Goal: Find contact information: Find contact information

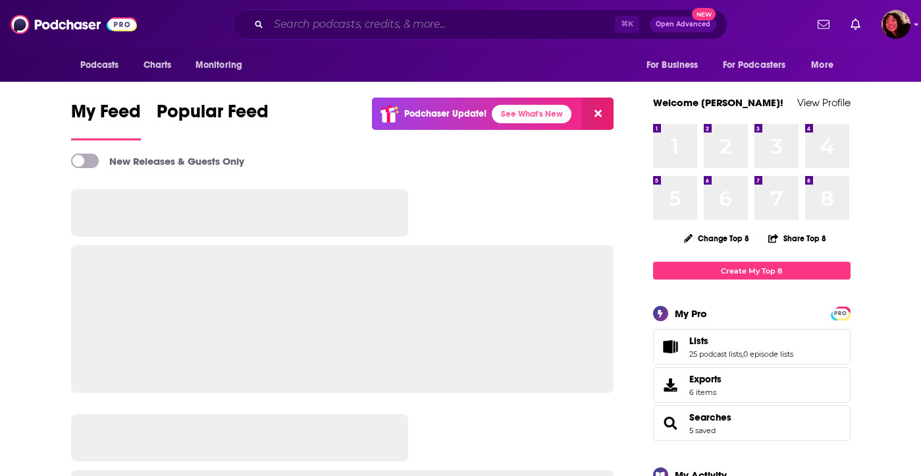
click at [355, 22] on input "Search podcasts, credits, & more..." at bounding box center [442, 24] width 346 height 21
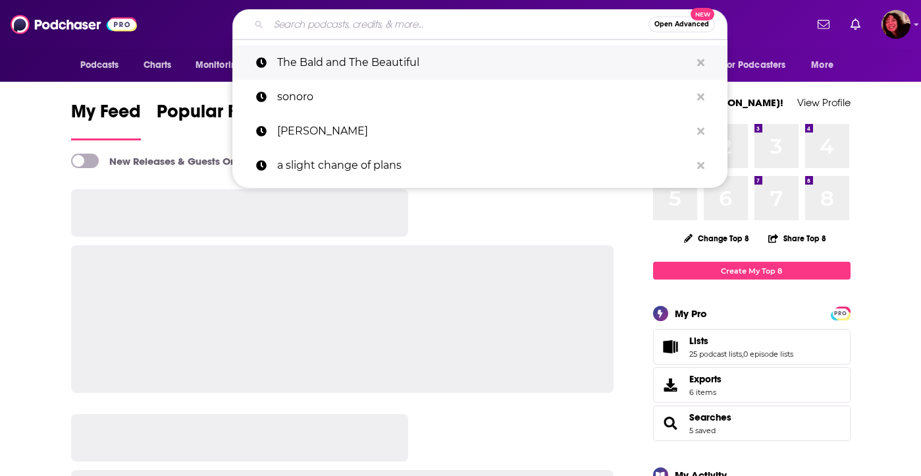
click at [334, 65] on p "The Bald and The Beautiful" at bounding box center [484, 62] width 414 height 34
type input "The Bald and The Beautiful"
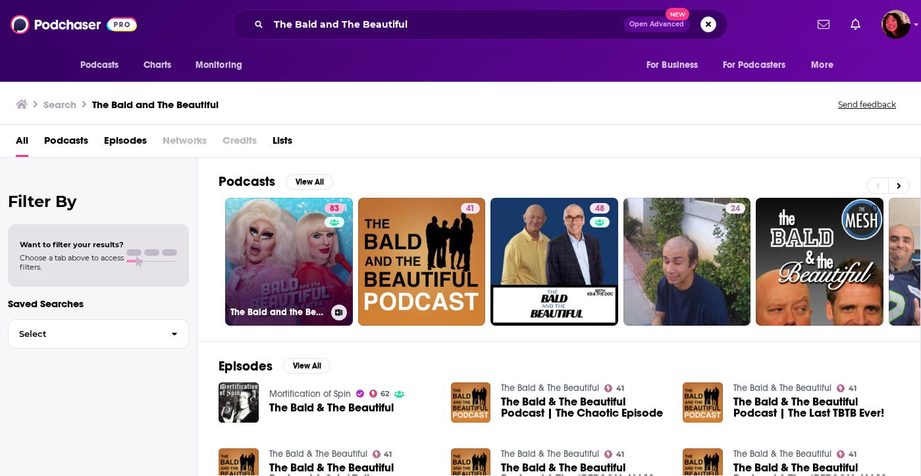
click at [270, 257] on link "83 The Bald and the Beautiful with Trixie and Katya" at bounding box center [289, 262] width 128 height 128
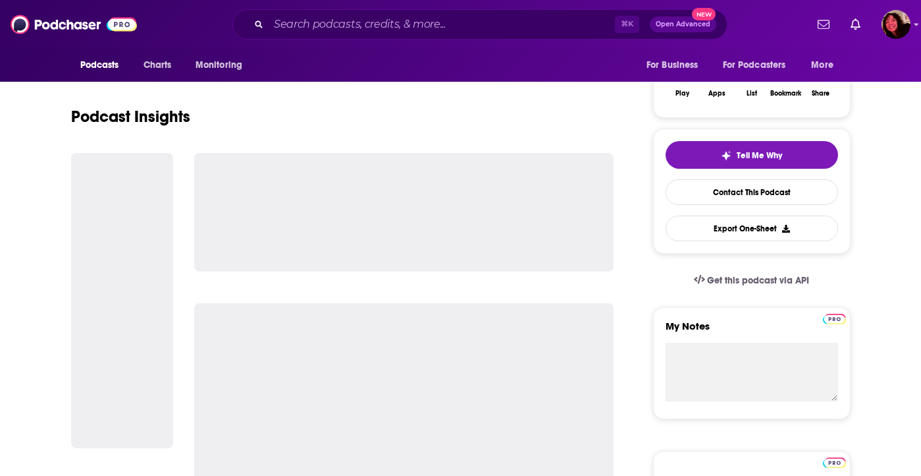
scroll to position [229, 0]
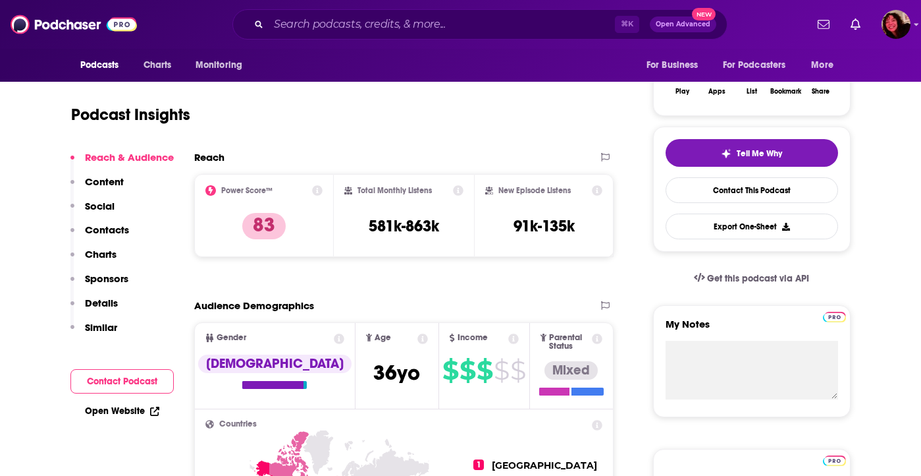
click at [107, 236] on button "Contacts" at bounding box center [99, 235] width 59 height 24
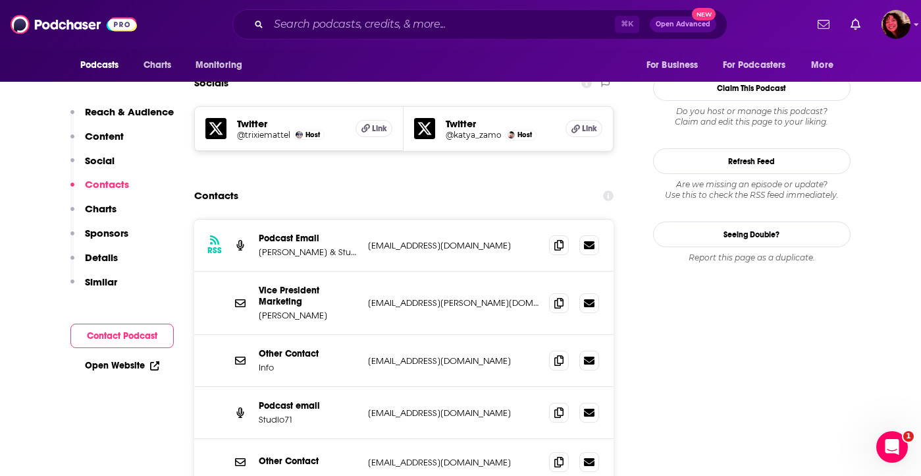
scroll to position [0, 0]
click at [559, 239] on icon at bounding box center [559, 244] width 9 height 11
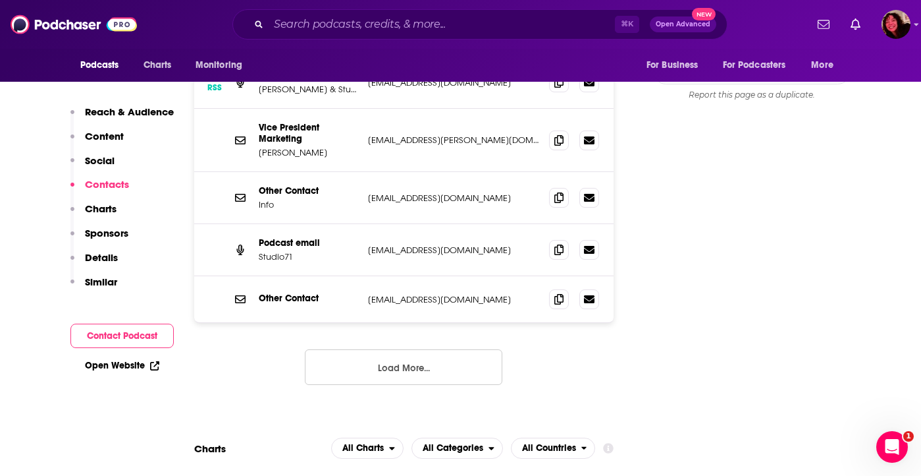
scroll to position [1316, 0]
click at [411, 348] on button "Load More..." at bounding box center [404, 366] width 198 height 36
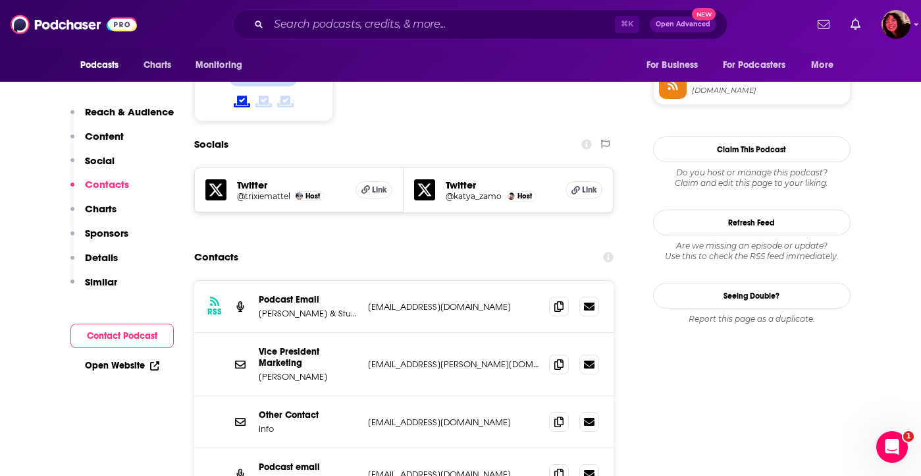
scroll to position [1077, 0]
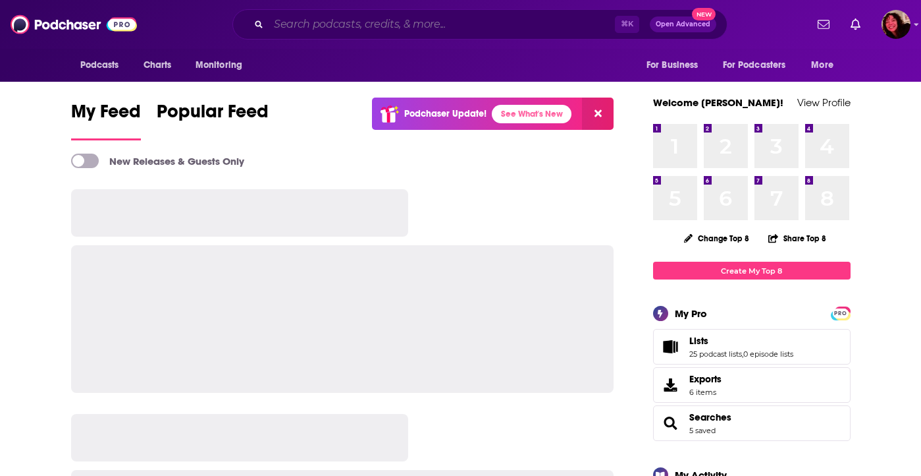
click at [375, 14] on input "Search podcasts, credits, & more..." at bounding box center [442, 24] width 346 height 21
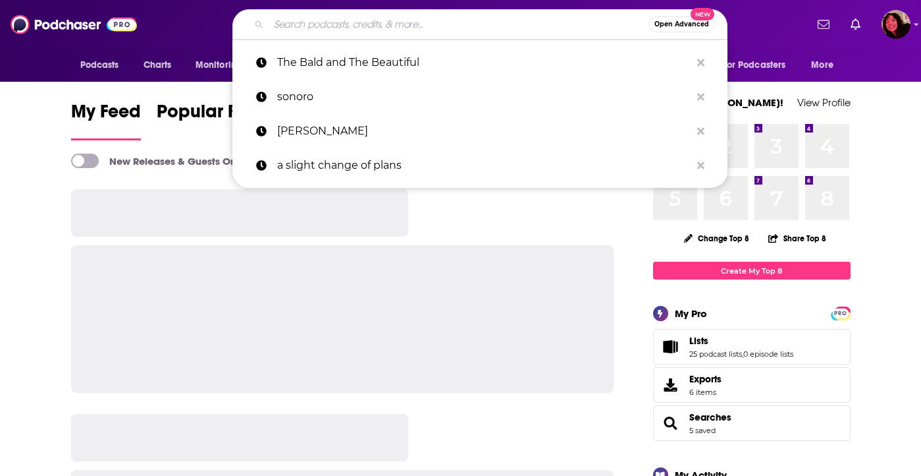
paste input "Midnight Mass"
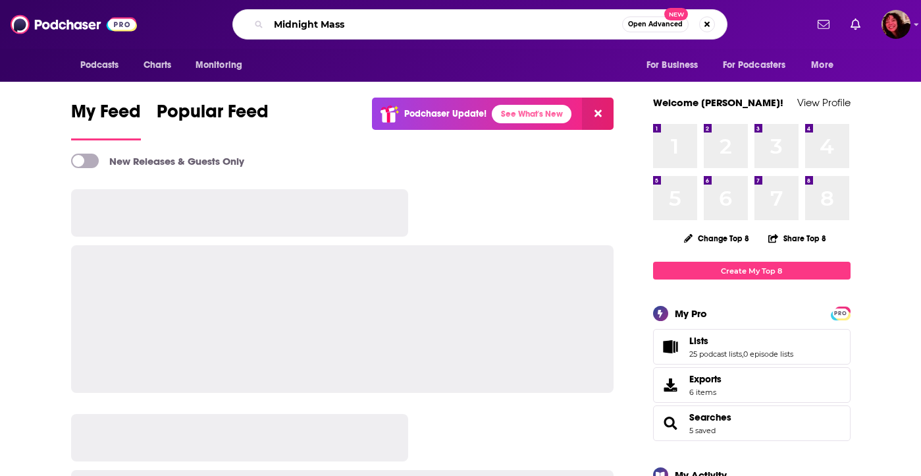
type input "Midnight Mass"
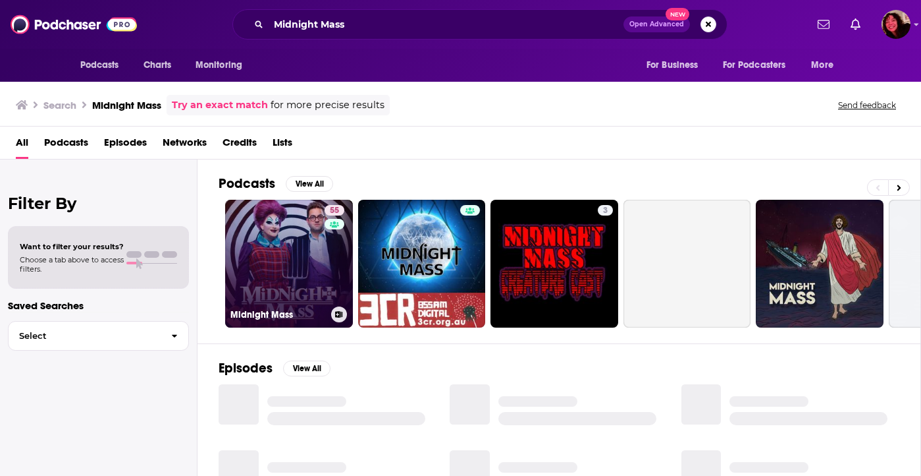
click at [290, 281] on link "55 Midnight Mass" at bounding box center [289, 264] width 128 height 128
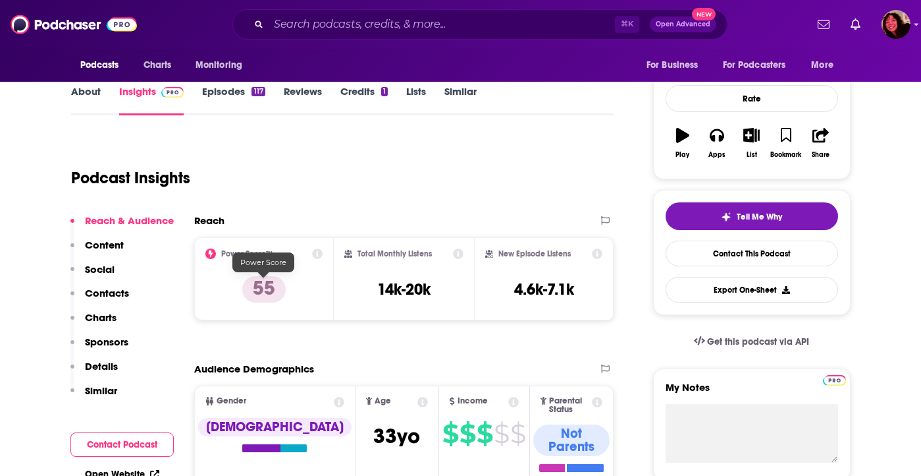
click at [121, 300] on button "Contacts" at bounding box center [99, 299] width 59 height 24
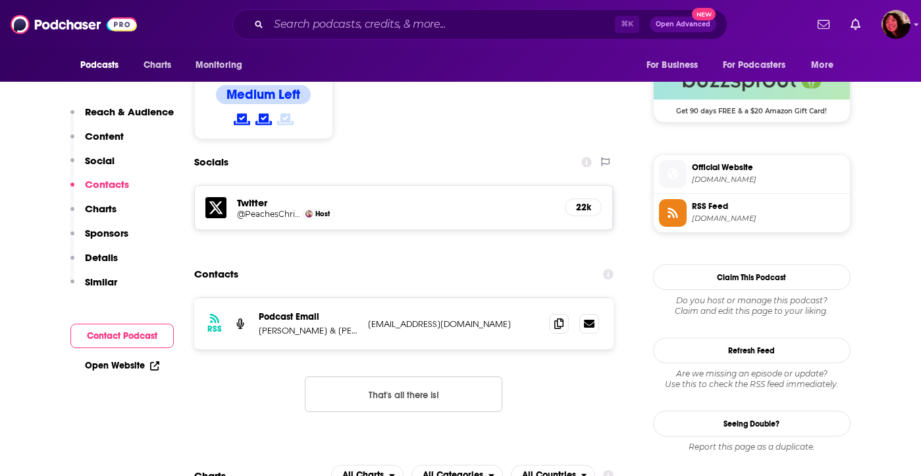
scroll to position [1087, 0]
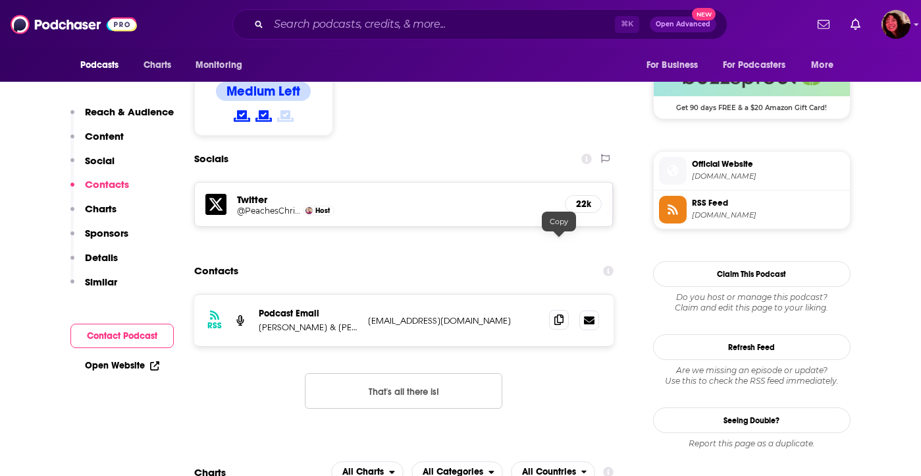
click at [561, 314] on icon at bounding box center [559, 319] width 9 height 11
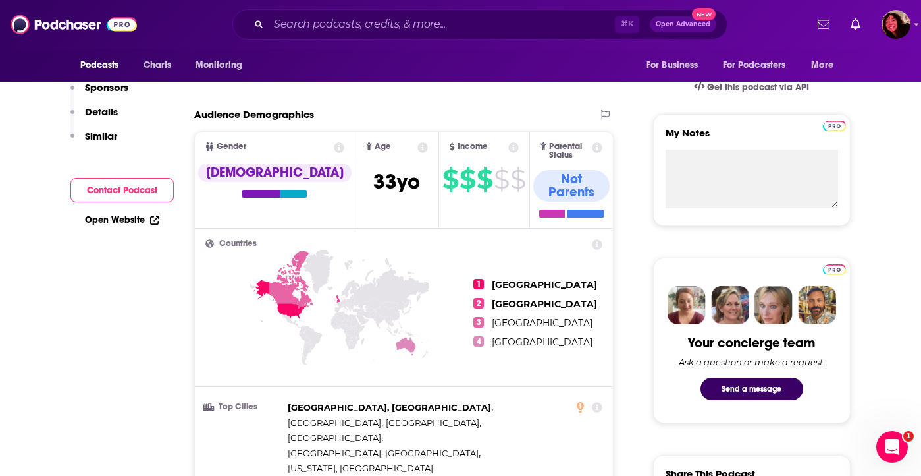
scroll to position [0, 0]
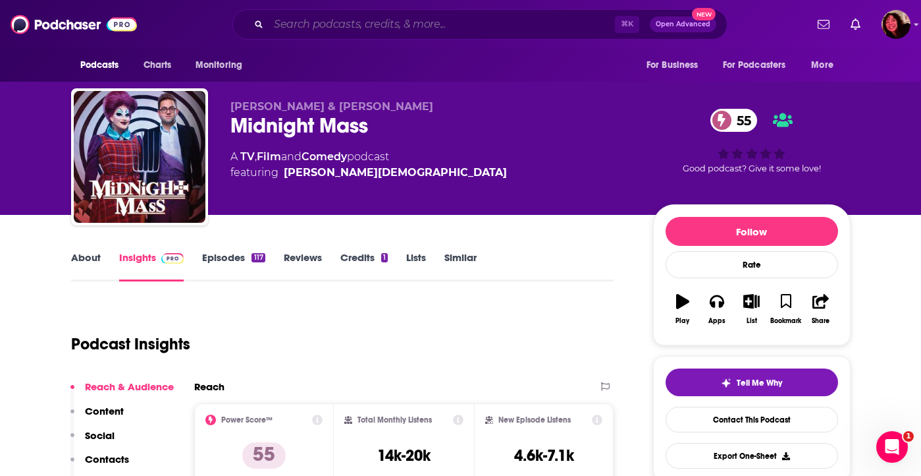
click at [528, 22] on input "Search podcasts, credits, & more..." at bounding box center [442, 24] width 346 height 21
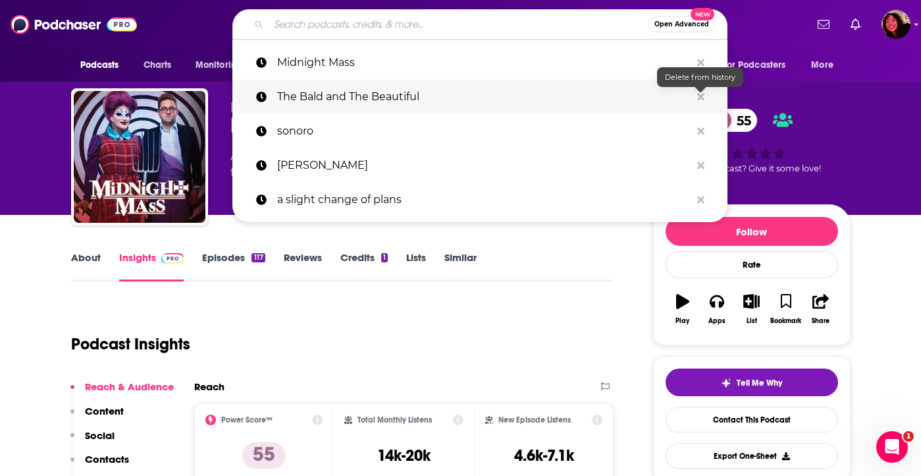
click at [703, 100] on icon "Search podcasts, credits, & more..." at bounding box center [701, 97] width 7 height 11
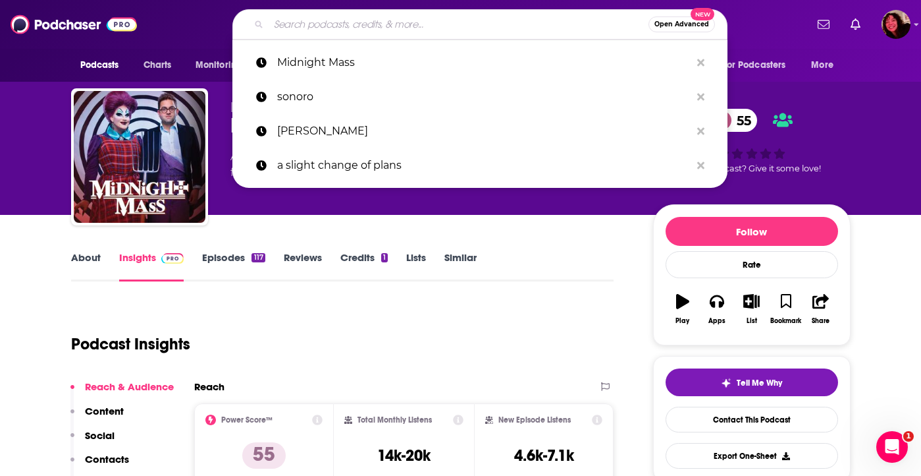
click at [374, 304] on div "Podcast Insights" at bounding box center [337, 335] width 533 height 67
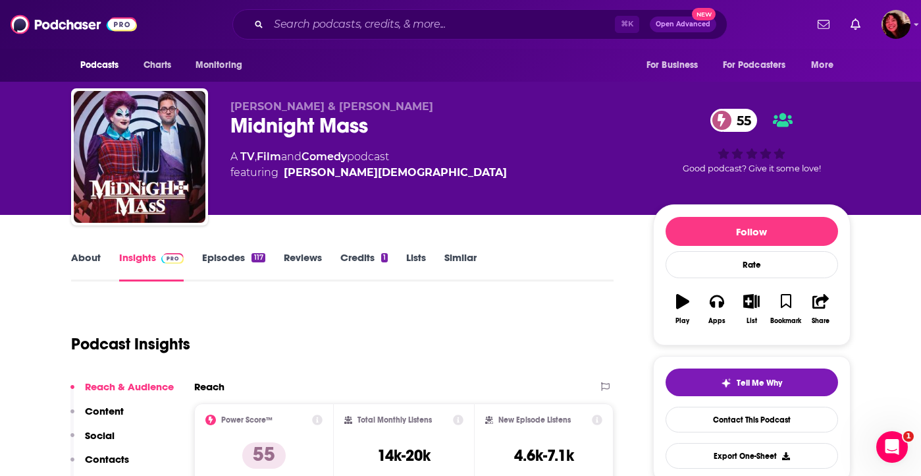
click at [303, 128] on div "Midnight Mass 55" at bounding box center [432, 126] width 402 height 26
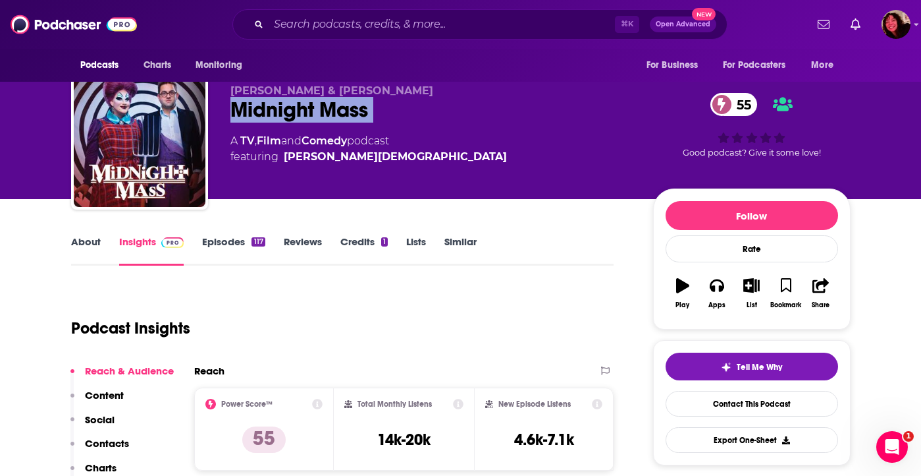
scroll to position [16, 0]
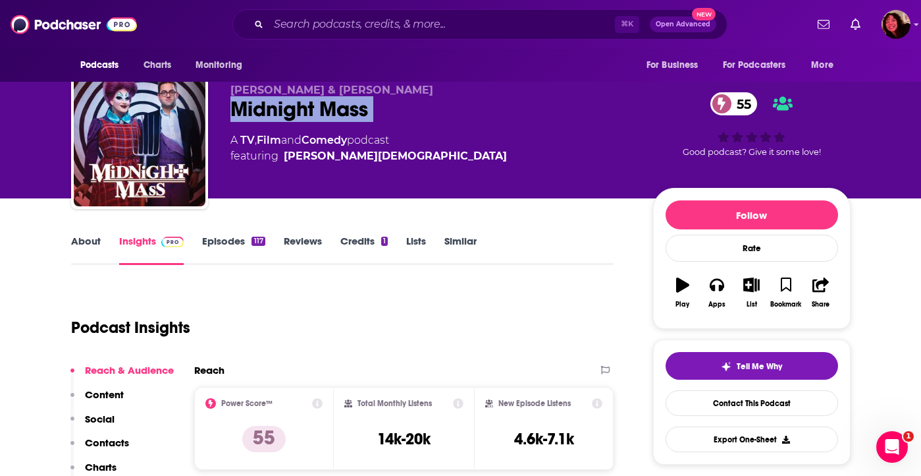
copy div "Midnight Mass 55"
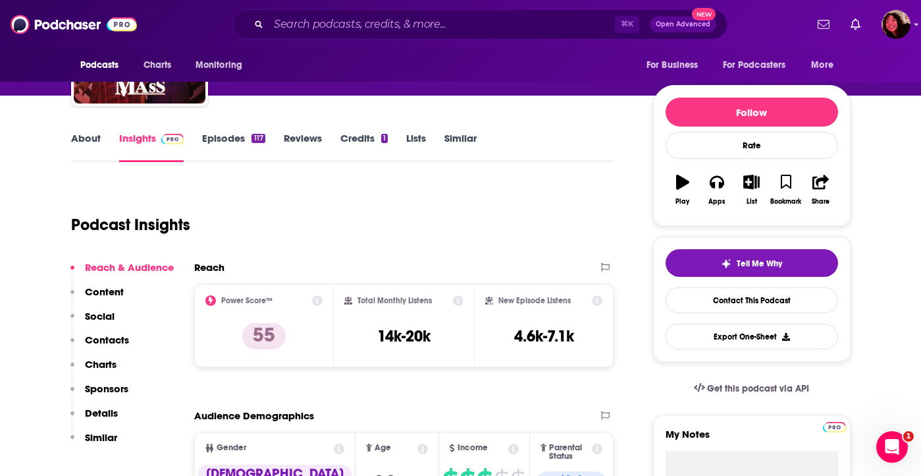
scroll to position [121, 0]
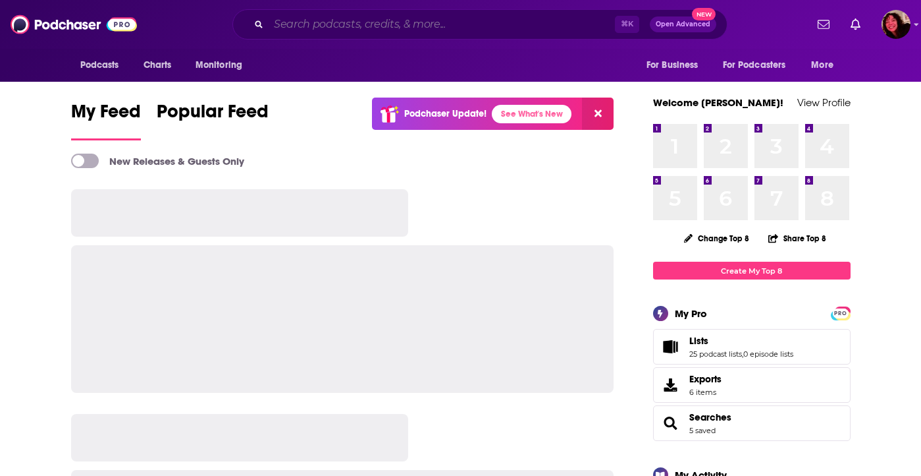
click at [404, 22] on input "Search podcasts, credits, & more..." at bounding box center [442, 24] width 346 height 21
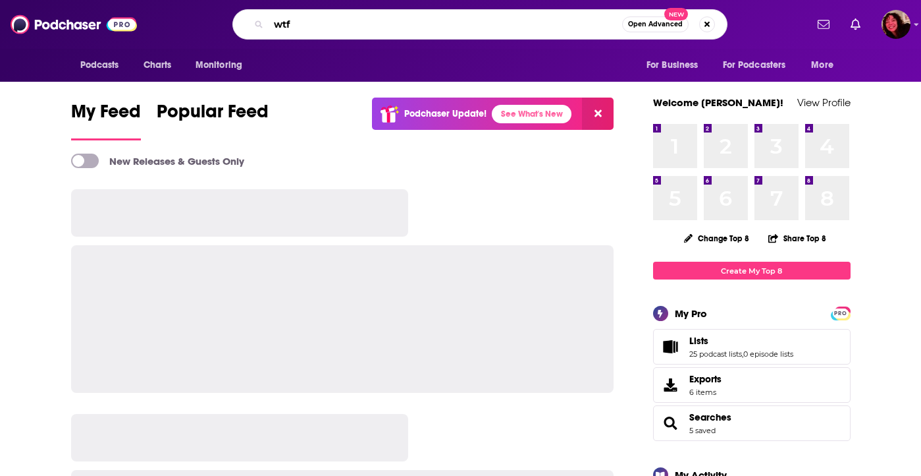
type input "wtf"
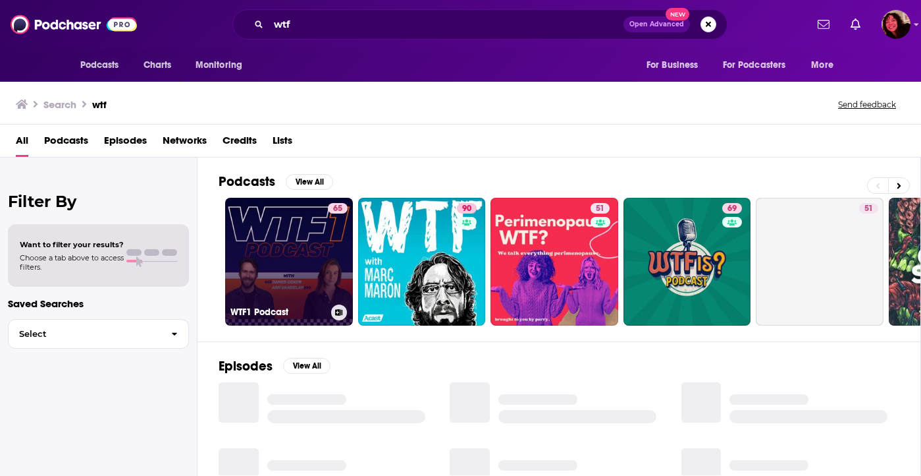
click at [274, 282] on link "65 WTF1 Podcast" at bounding box center [289, 262] width 128 height 128
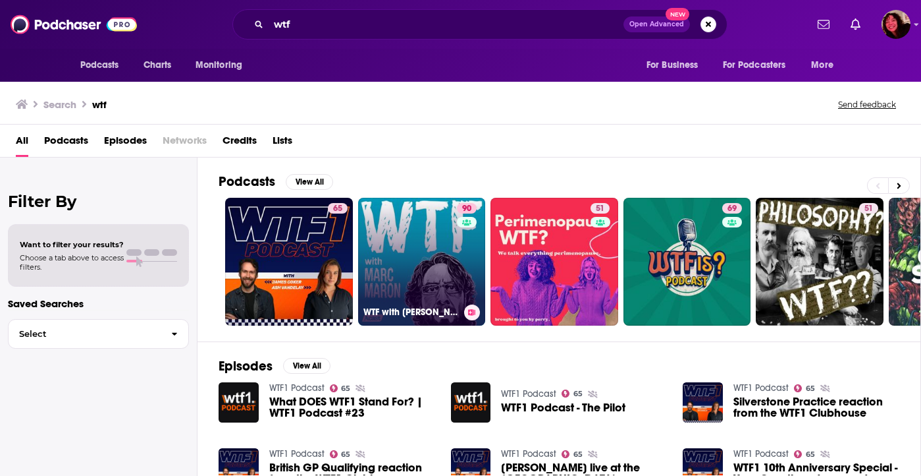
click at [423, 269] on link "90 WTF with Marc Maron Podcast" at bounding box center [422, 262] width 128 height 128
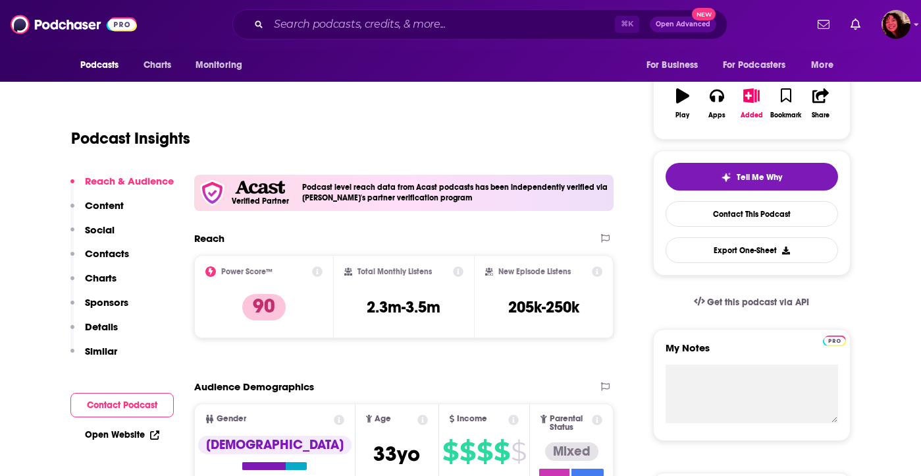
click at [118, 259] on p "Contacts" at bounding box center [107, 253] width 44 height 13
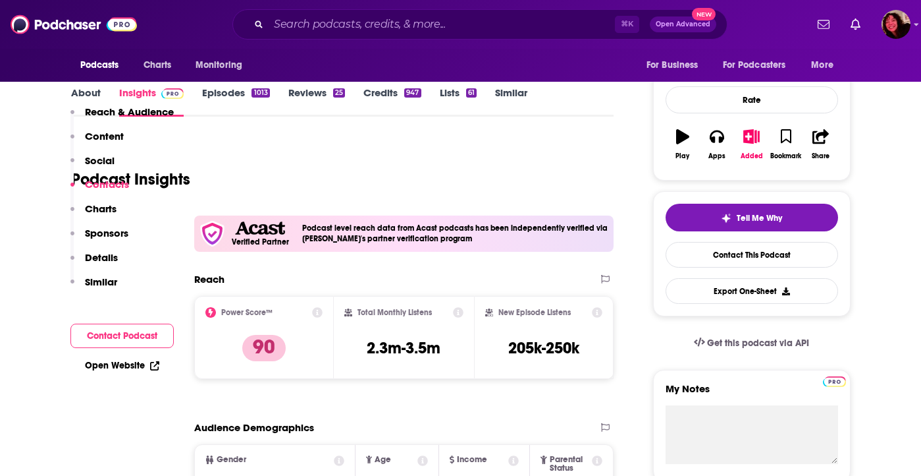
scroll to position [20, 0]
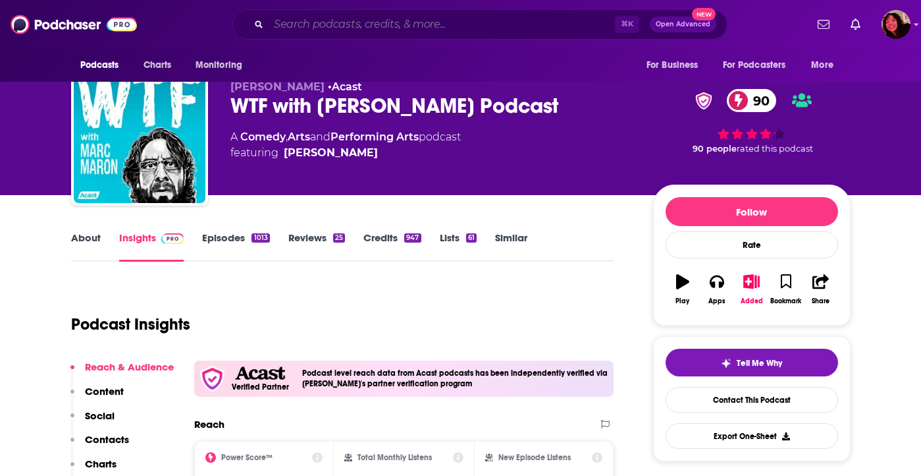
click at [439, 28] on input "Search podcasts, credits, & more..." at bounding box center [442, 24] width 346 height 21
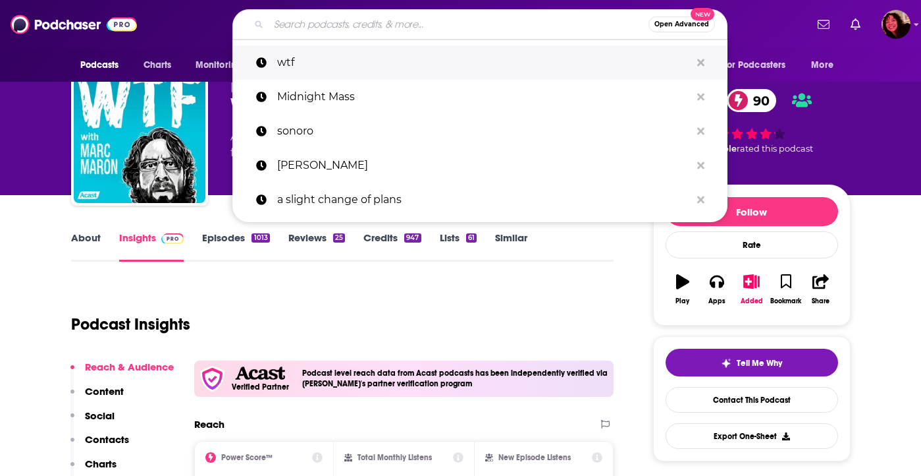
click at [698, 55] on button "Search podcasts, credits, & more..." at bounding box center [701, 63] width 20 height 24
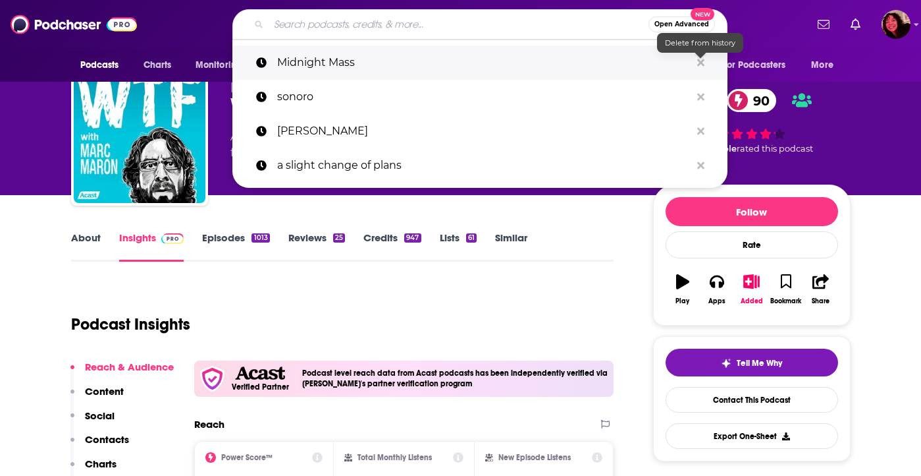
click at [705, 65] on button "Search podcasts, credits, & more..." at bounding box center [701, 63] width 20 height 24
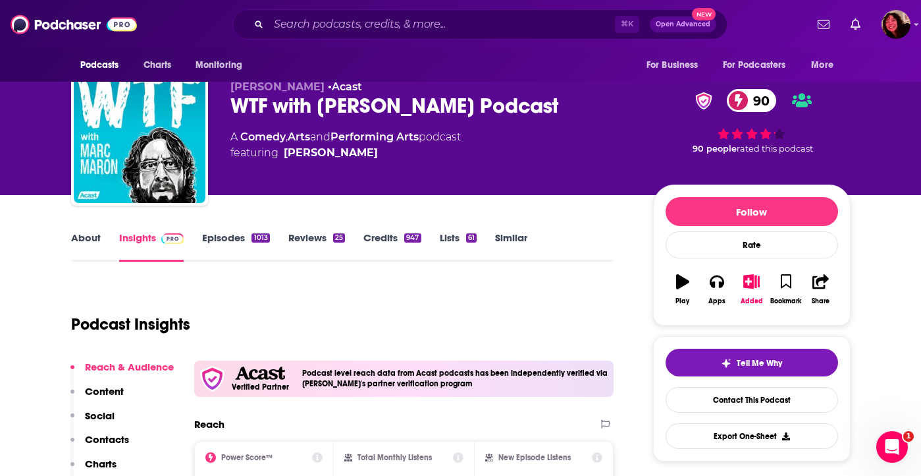
scroll to position [0, 0]
click at [448, 24] on input "Search podcasts, credits, & more..." at bounding box center [442, 24] width 346 height 21
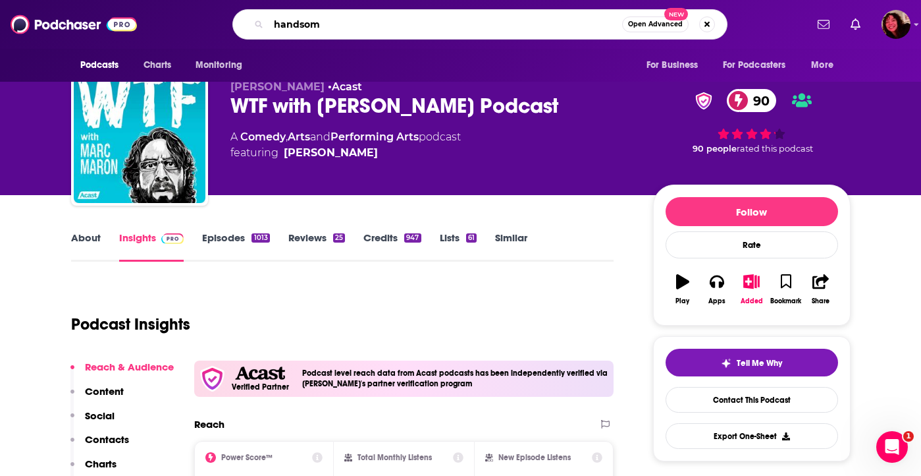
type input "handsome"
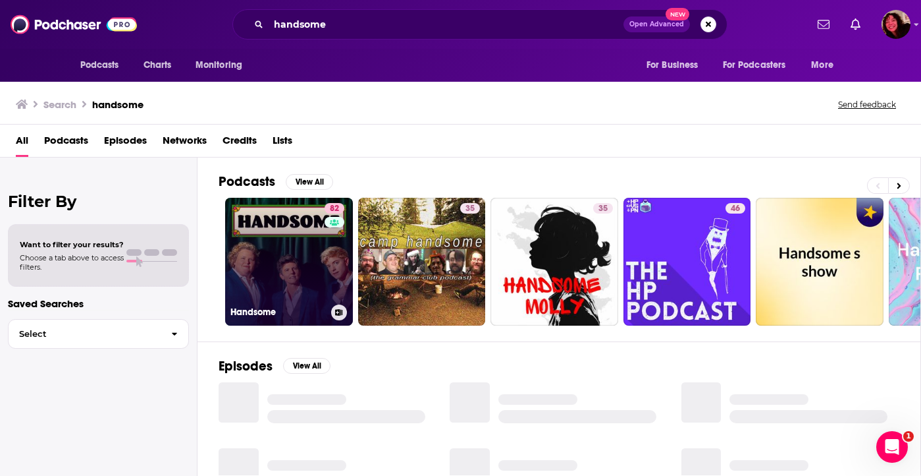
click at [276, 285] on link "82 Handsome" at bounding box center [289, 262] width 128 height 128
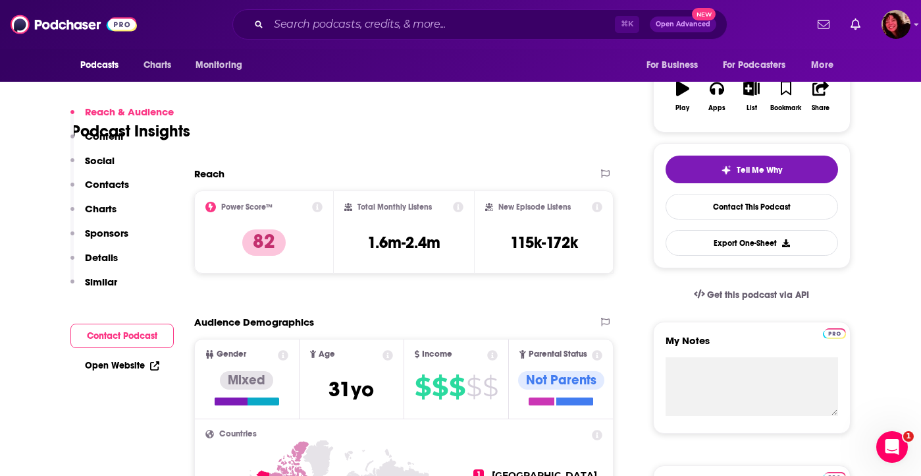
scroll to position [267, 0]
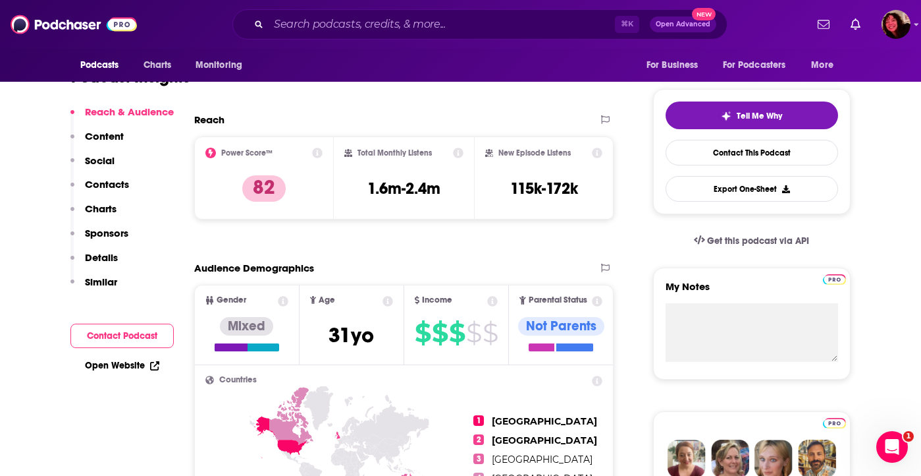
click at [93, 179] on p "Contacts" at bounding box center [107, 184] width 44 height 13
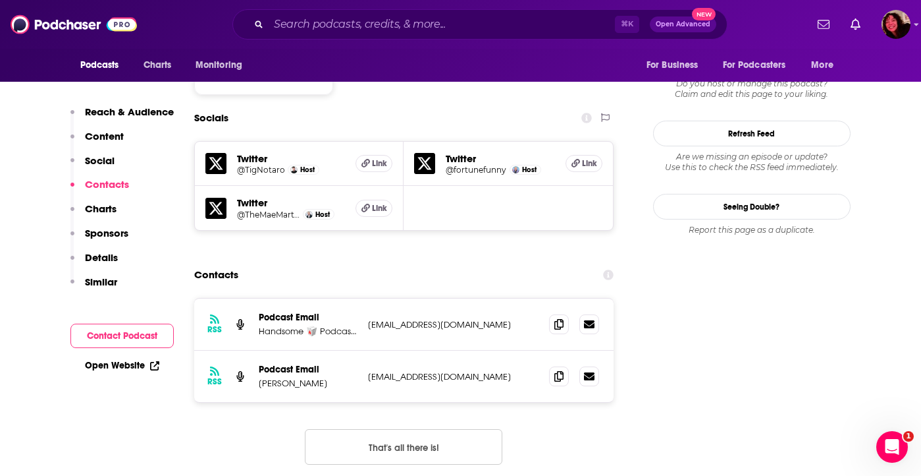
scroll to position [1149, 0]
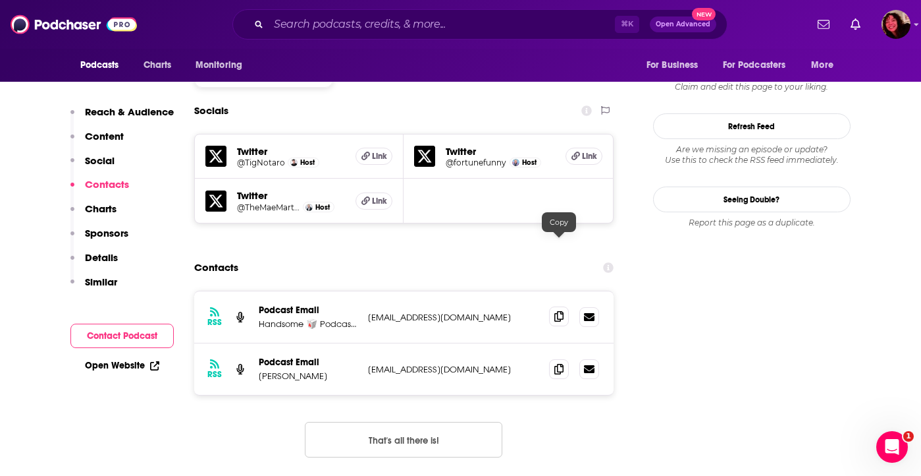
click at [563, 311] on icon at bounding box center [559, 316] width 9 height 11
click at [601, 35] on div "⌘ K Open Advanced New" at bounding box center [480, 24] width 495 height 30
click at [582, 24] on input "Search podcasts, credits, & more..." at bounding box center [442, 24] width 346 height 21
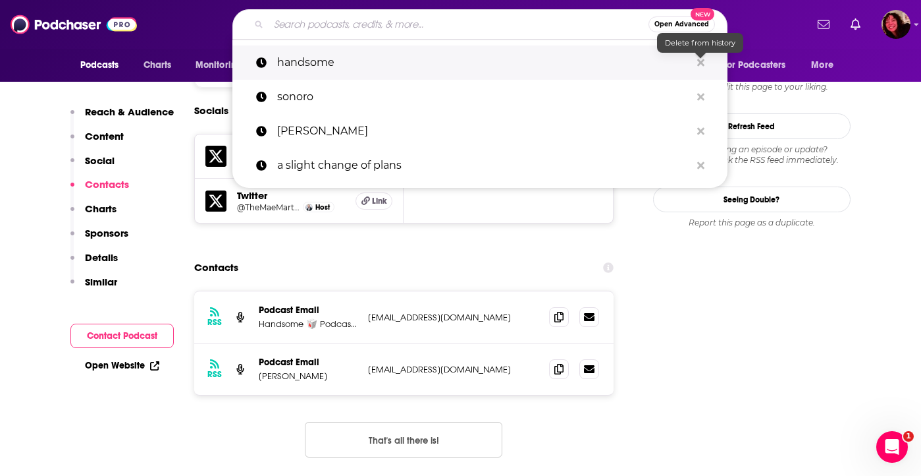
click at [699, 59] on icon "Search podcasts, credits, & more..." at bounding box center [701, 62] width 7 height 7
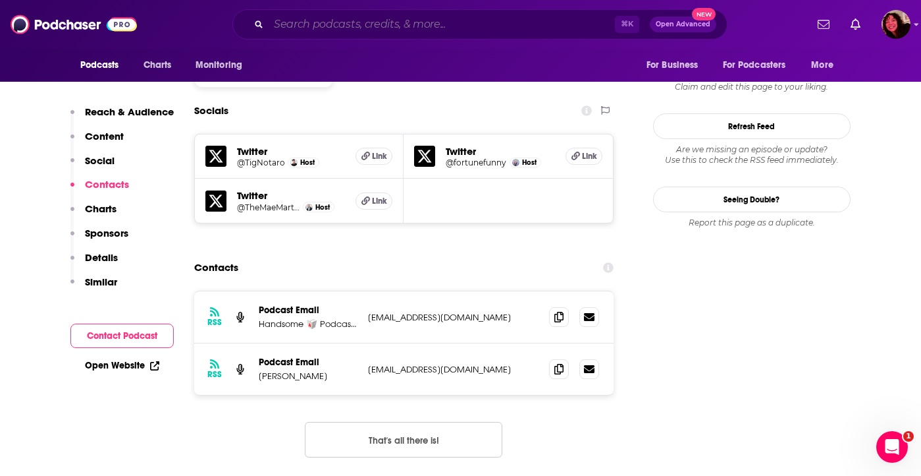
click at [323, 26] on input "Search podcasts, credits, & more..." at bounding box center [442, 24] width 346 height 21
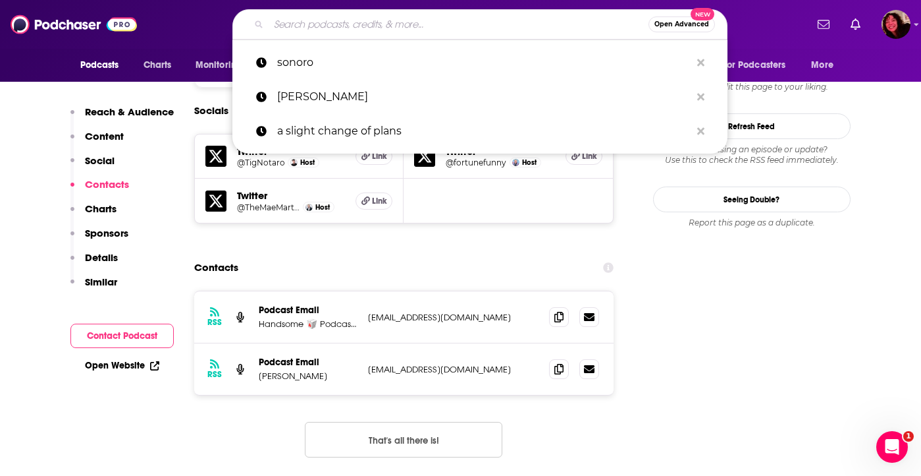
paste input "How Did This Get Made?"
type input "How Did This Get Made?"
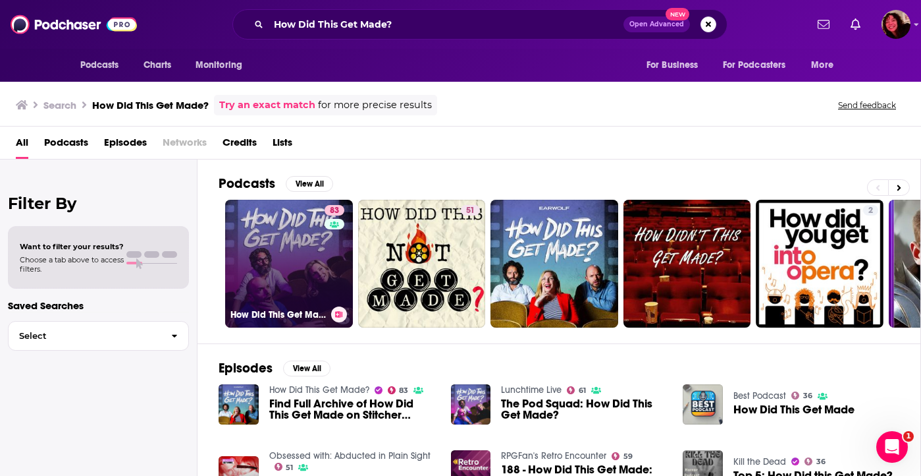
click at [314, 248] on link "83 How Did This Get Made?" at bounding box center [289, 264] width 128 height 128
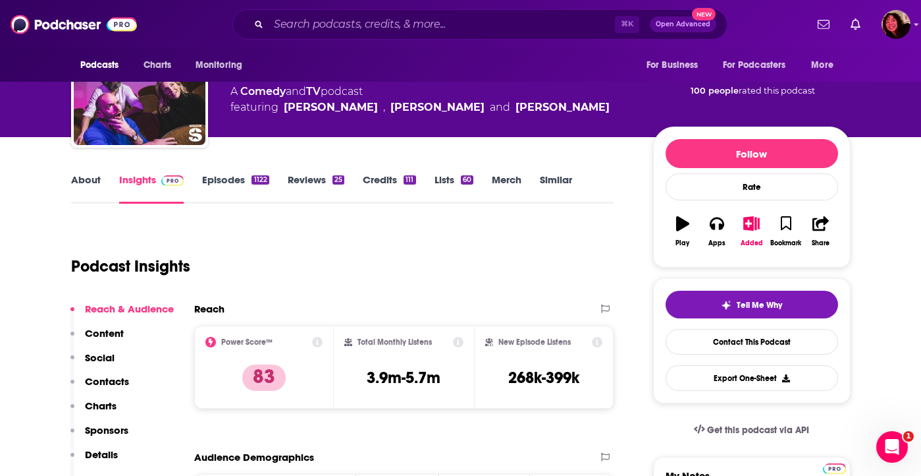
click at [113, 389] on button "Contacts" at bounding box center [99, 387] width 59 height 24
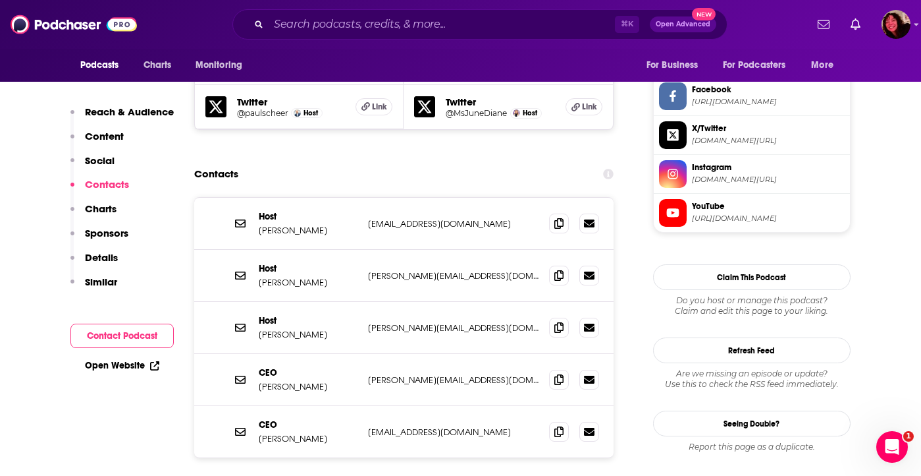
scroll to position [1249, 0]
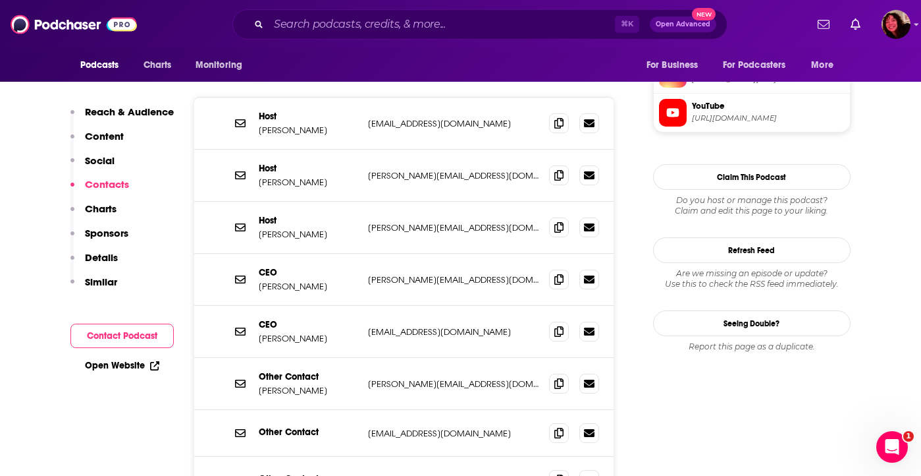
scroll to position [1349, 0]
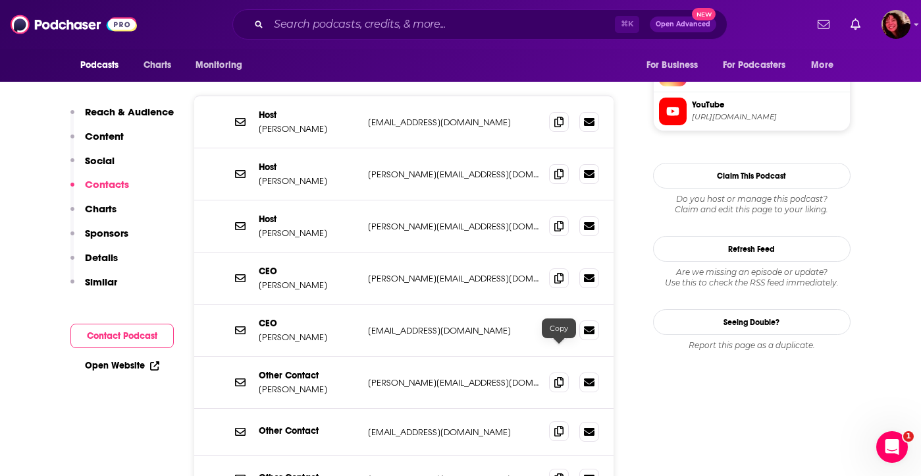
click at [561, 425] on icon at bounding box center [559, 430] width 9 height 11
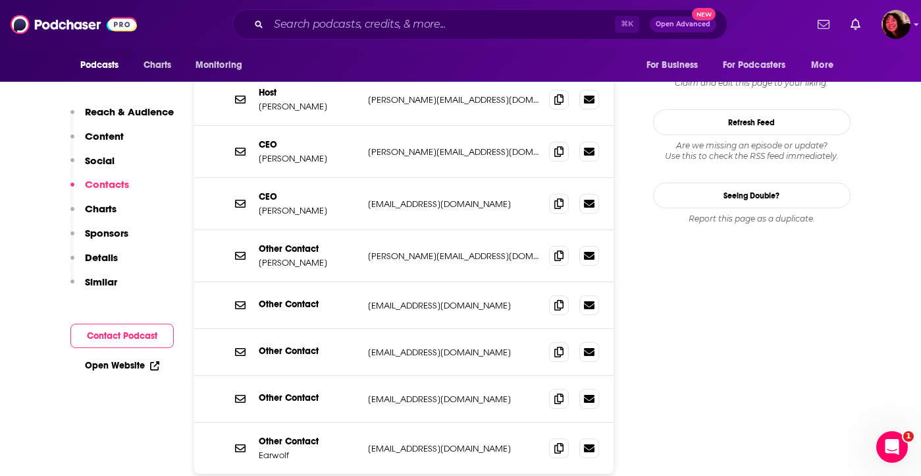
scroll to position [1477, 0]
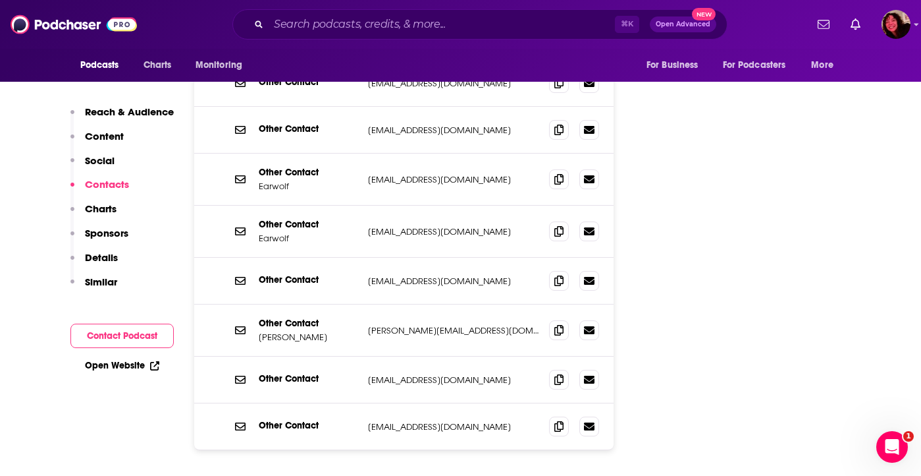
scroll to position [1745, 0]
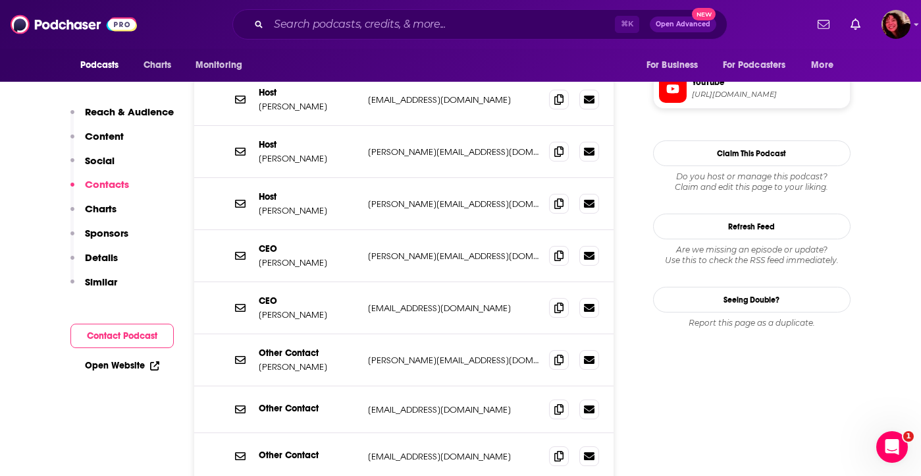
scroll to position [1377, 0]
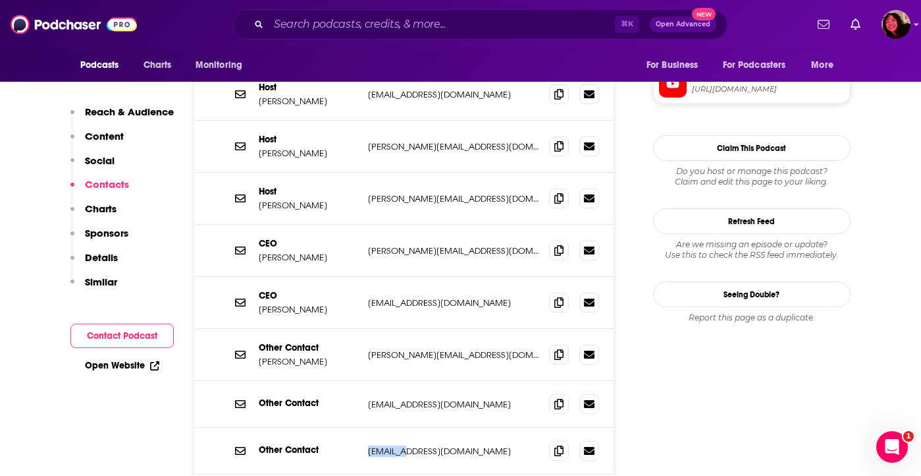
drag, startPoint x: 364, startPoint y: 373, endPoint x: 407, endPoint y: 371, distance: 43.6
click at [407, 427] on div "Other Contact gelmania@earwolf.com gelmania@earwolf.com" at bounding box center [404, 450] width 420 height 47
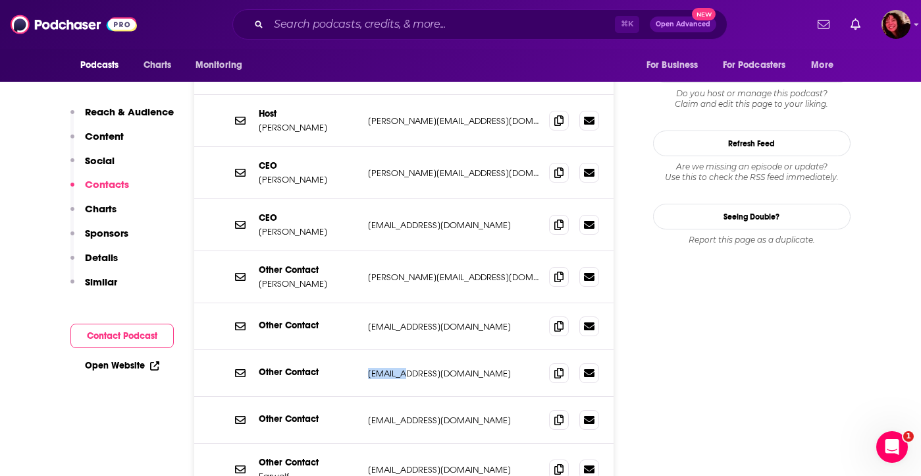
scroll to position [1458, 0]
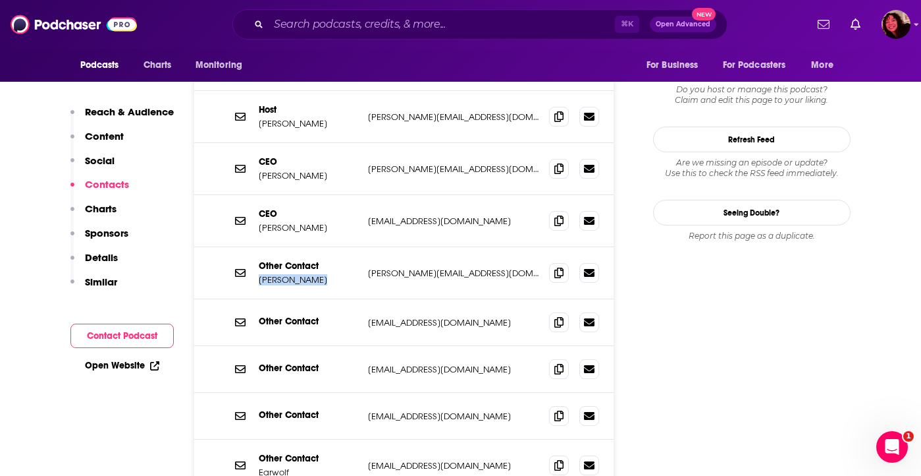
drag, startPoint x: 323, startPoint y: 204, endPoint x: 257, endPoint y: 202, distance: 65.9
click at [256, 247] on div "Other Contact Andres Lucero andres@earwolf.com andres@earwolf.com" at bounding box center [404, 273] width 420 height 52
copy p "Andres Lucero"
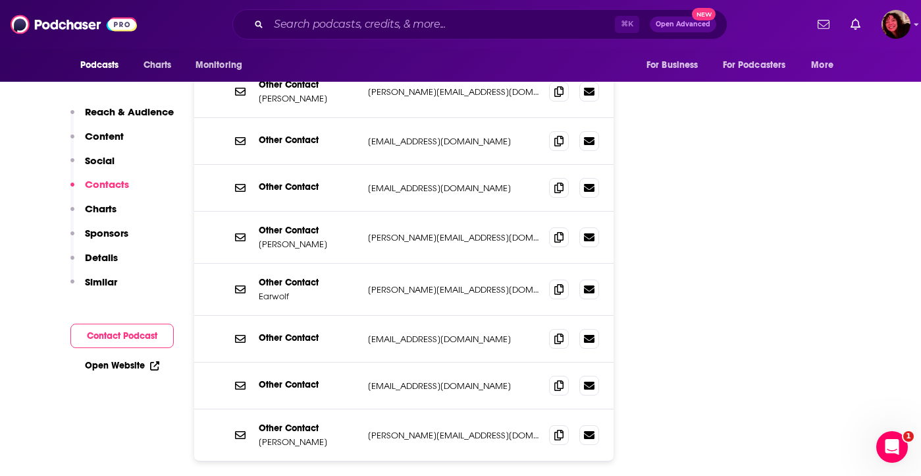
scroll to position [1981, 0]
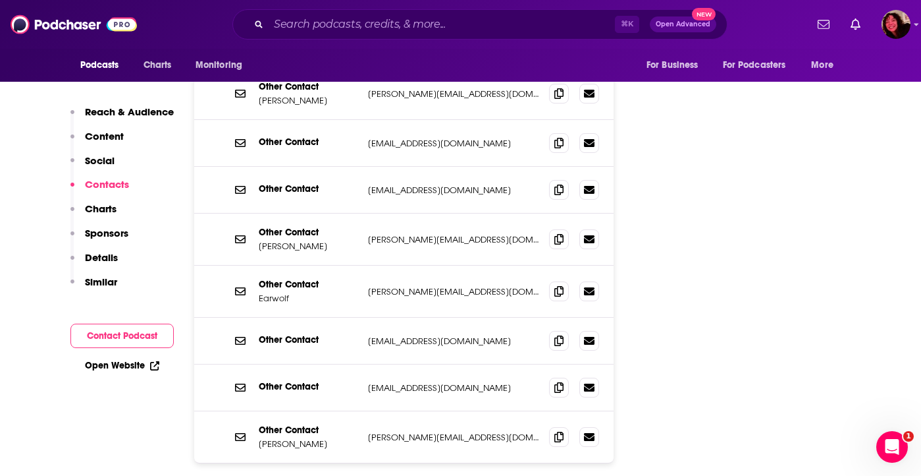
click at [412, 447] on div "Host June Diane Raphael june@earwolf.com june@earwolf.com Host Paul Scheer paul…" at bounding box center [404, 5] width 420 height 1082
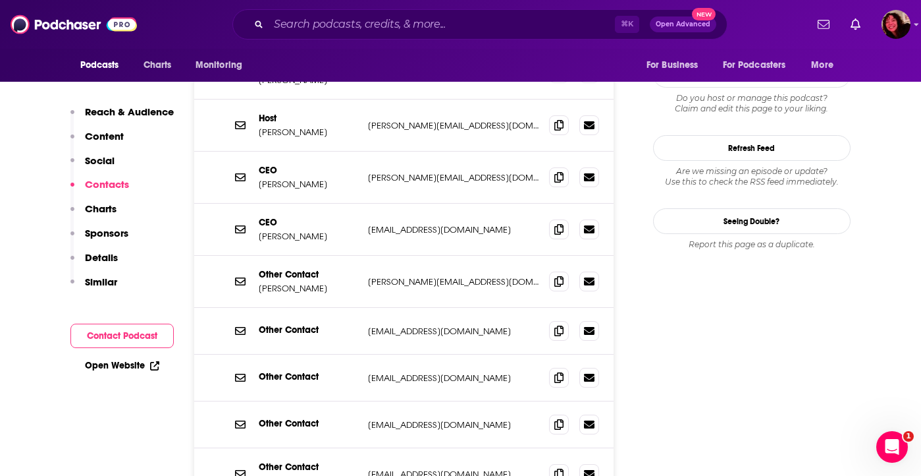
scroll to position [1448, 0]
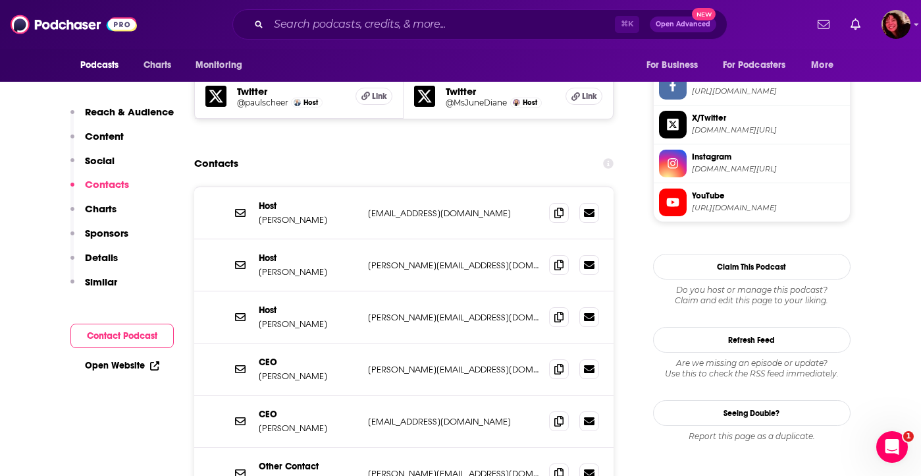
scroll to position [1259, 0]
click at [380, 27] on input "Search podcasts, credits, & more..." at bounding box center [442, 24] width 346 height 21
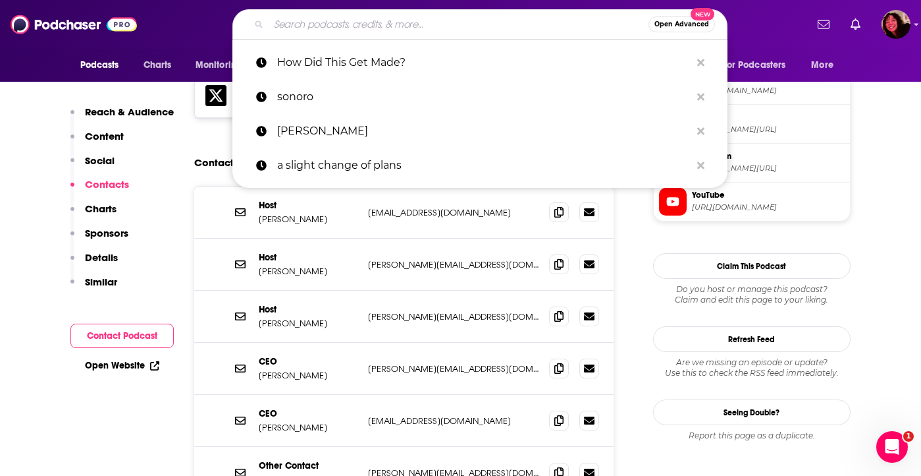
paste input "The Comment Section"
type input "The Comment Section"
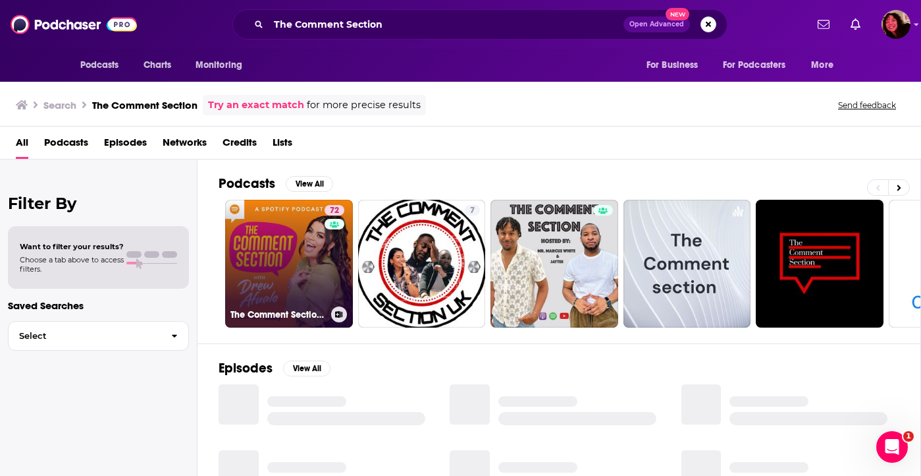
click at [292, 253] on link "72 The Comment Section with Drew Afualo" at bounding box center [289, 264] width 128 height 128
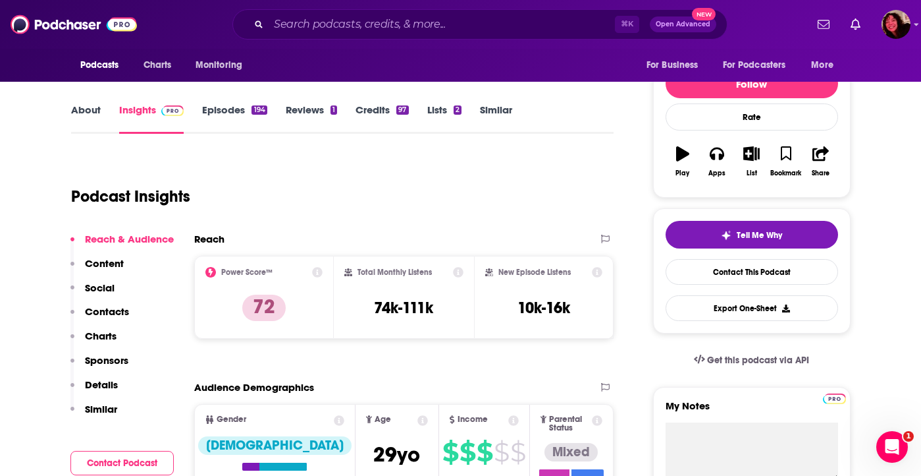
scroll to position [113, 0]
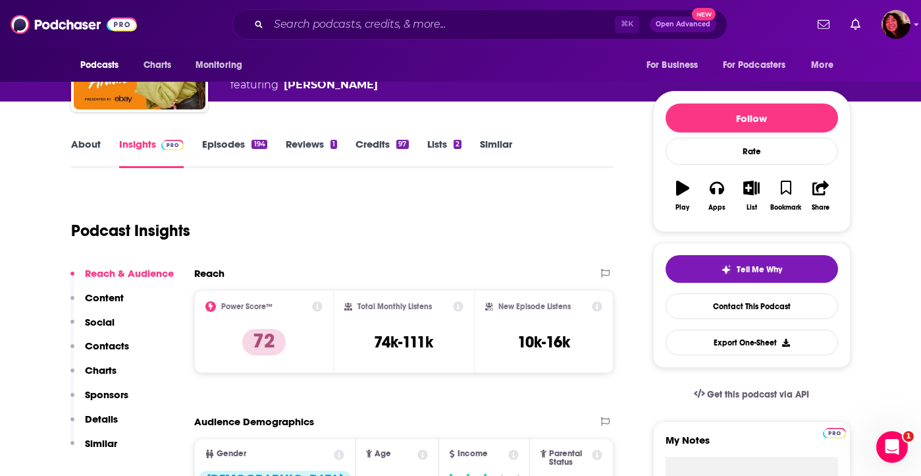
click at [107, 337] on button "Social" at bounding box center [92, 328] width 44 height 24
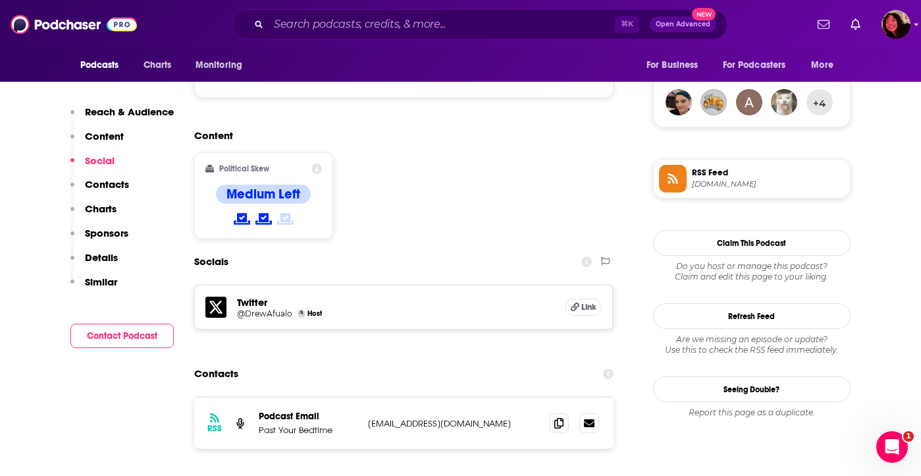
click at [107, 182] on p "Contacts" at bounding box center [107, 184] width 44 height 13
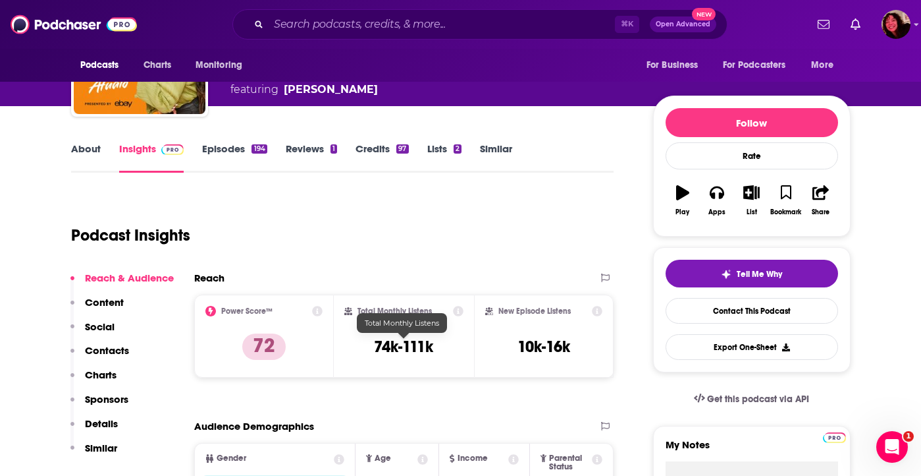
scroll to position [0, 0]
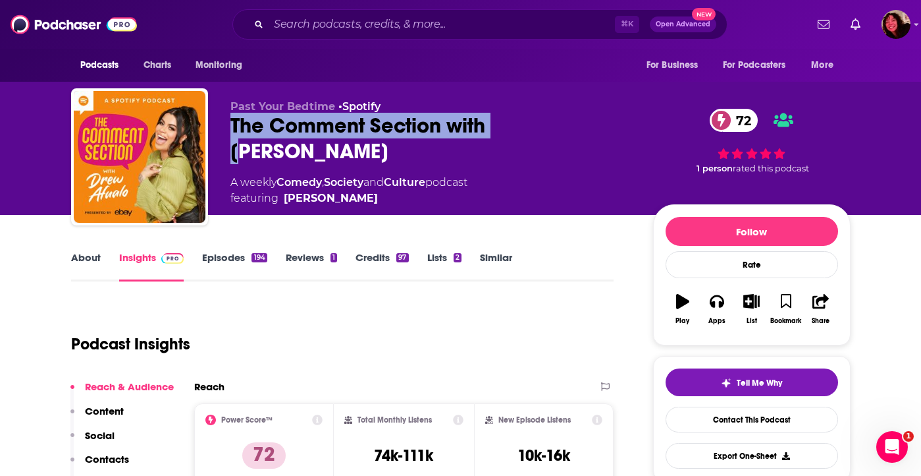
drag, startPoint x: 224, startPoint y: 124, endPoint x: 500, endPoint y: 129, distance: 276.0
click at [500, 129] on div "Past Your Bedtime • Spotify The Comment Section with Drew Afualo 72 A weekly Co…" at bounding box center [461, 159] width 780 height 142
click at [580, 103] on p "Past Your Bedtime • Spotify" at bounding box center [432, 106] width 402 height 13
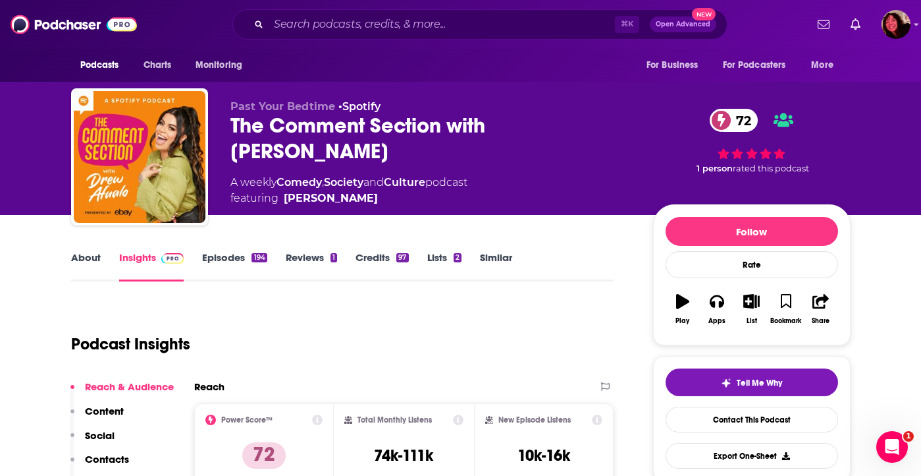
click at [561, 127] on div "The Comment Section with Drew Afualo 72" at bounding box center [432, 138] width 402 height 51
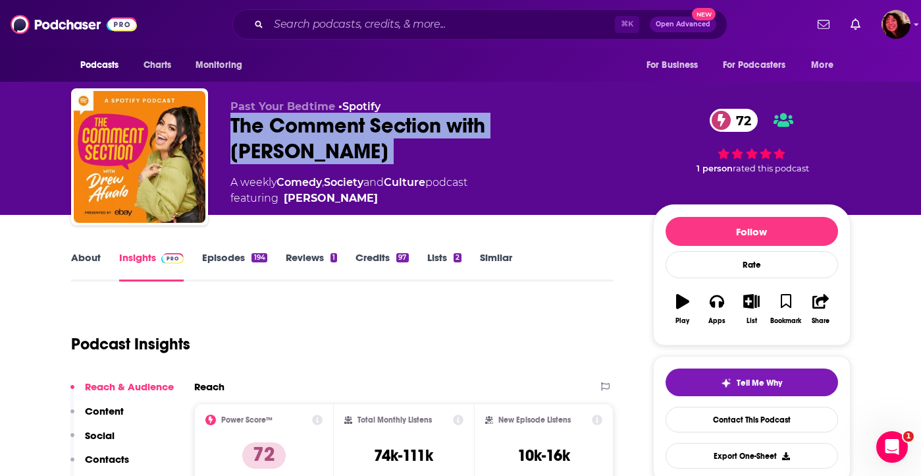
copy div "The Comment Section with Drew Afualo 72"
click at [413, 23] on input "Search podcasts, credits, & more..." at bounding box center [442, 24] width 346 height 21
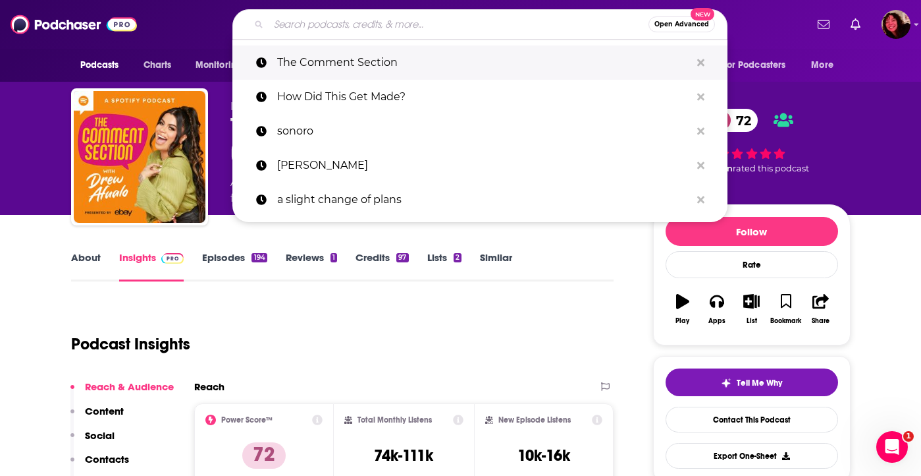
click at [699, 64] on icon "Search podcasts, credits, & more..." at bounding box center [701, 62] width 7 height 7
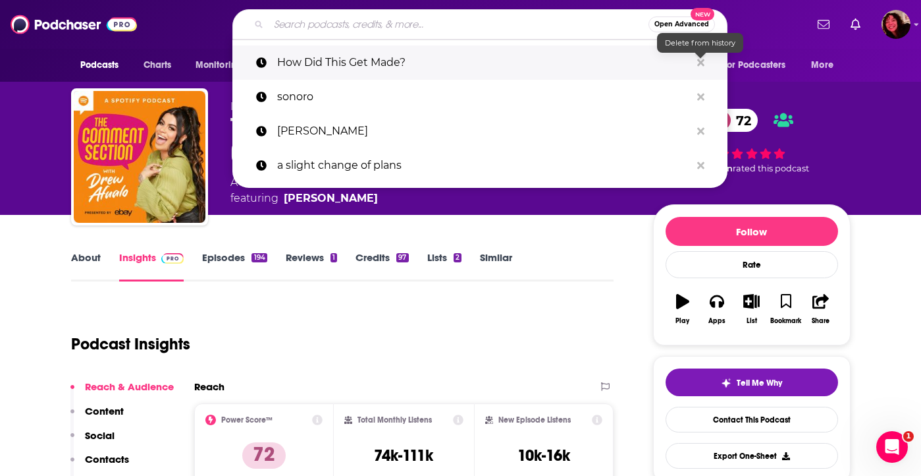
click at [699, 64] on icon "Search podcasts, credits, & more..." at bounding box center [701, 62] width 7 height 7
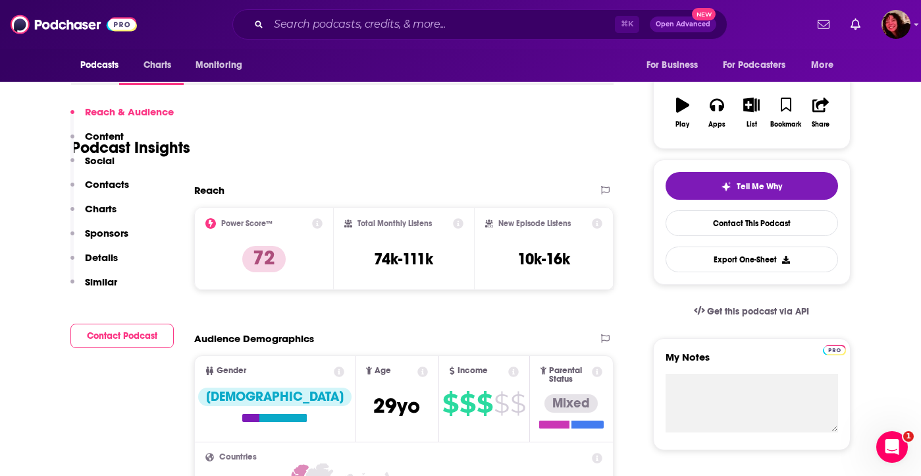
scroll to position [317, 0]
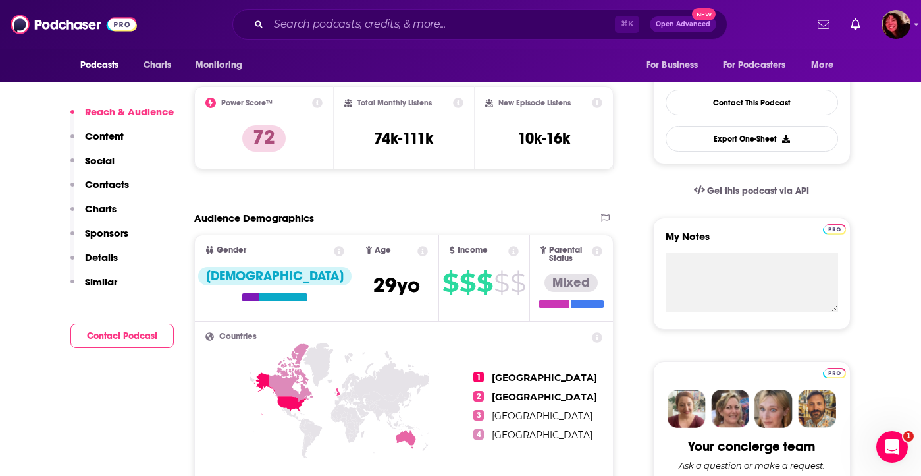
click at [98, 186] on p "Contacts" at bounding box center [107, 184] width 44 height 13
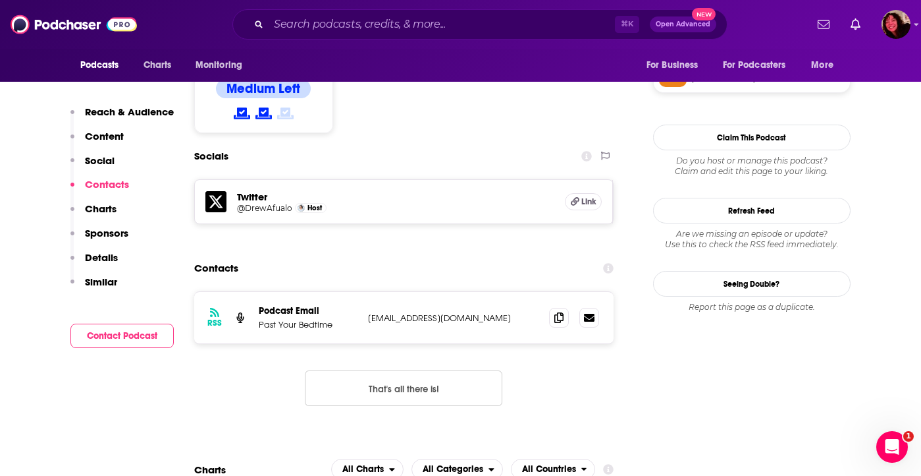
scroll to position [1072, 0]
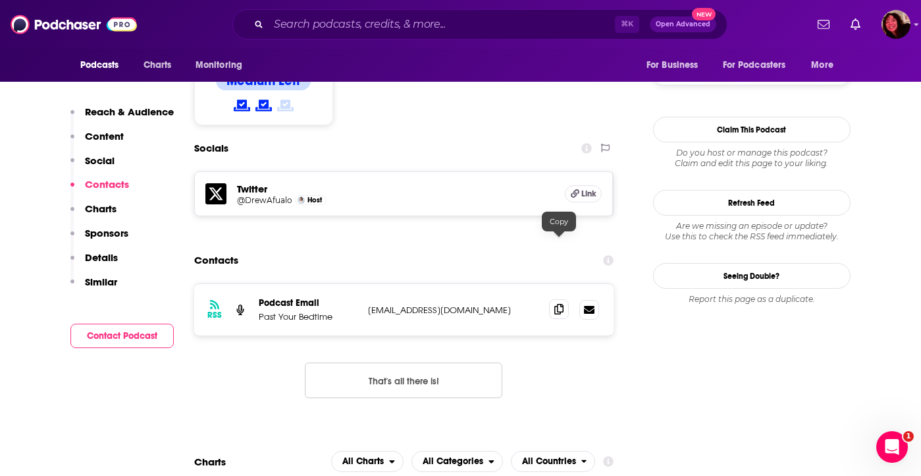
click at [565, 299] on span at bounding box center [559, 309] width 20 height 20
click at [399, 248] on div "Contacts" at bounding box center [404, 260] width 420 height 25
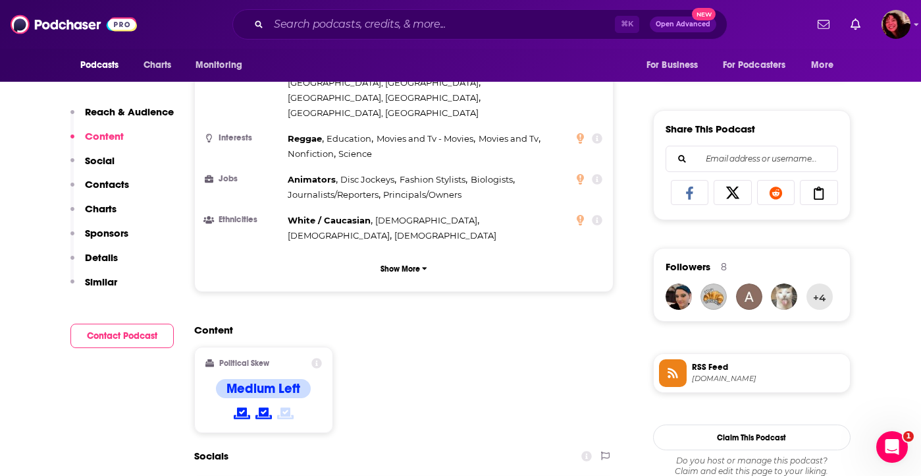
scroll to position [0, 0]
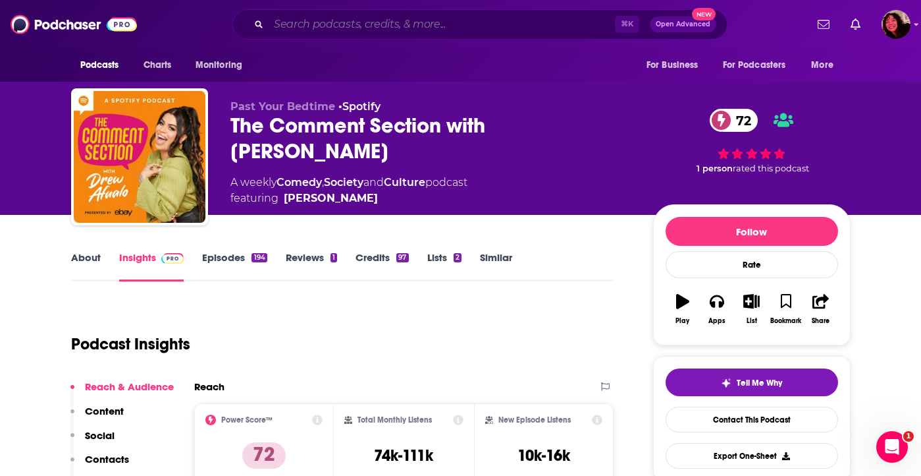
click at [491, 34] on input "Search podcasts, credits, & more..." at bounding box center [442, 24] width 346 height 21
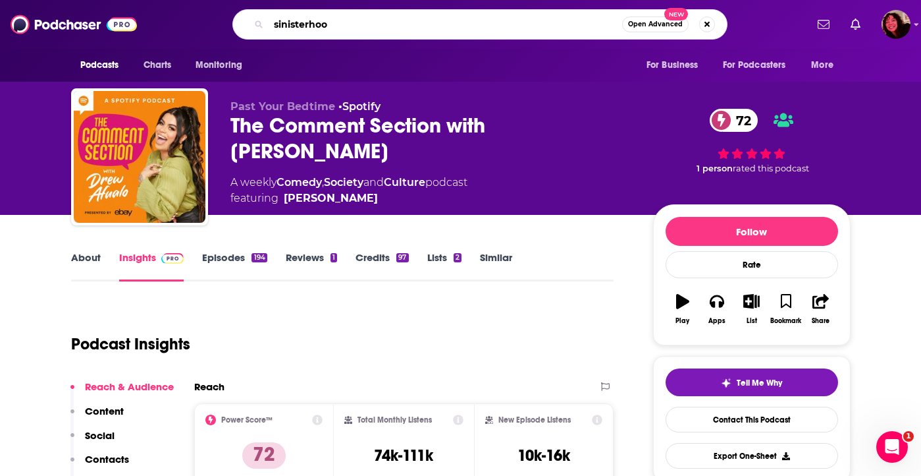
type input "sinisterhood"
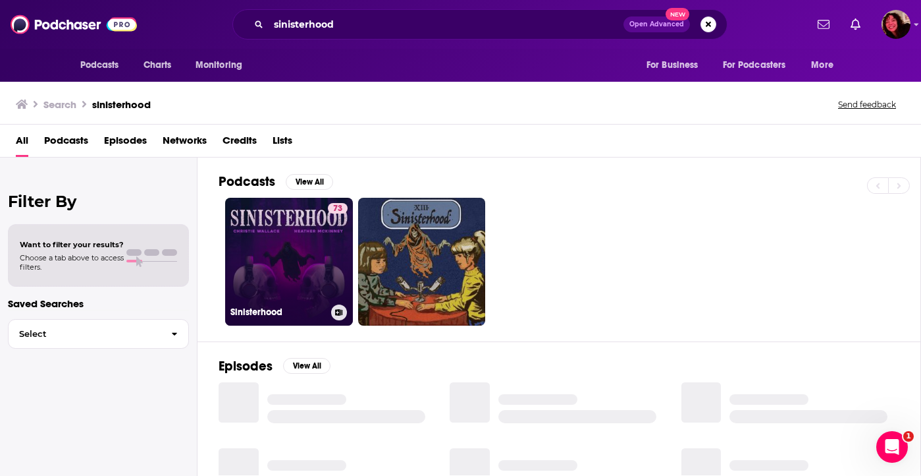
click at [320, 265] on link "73 Sinisterhood" at bounding box center [289, 262] width 128 height 128
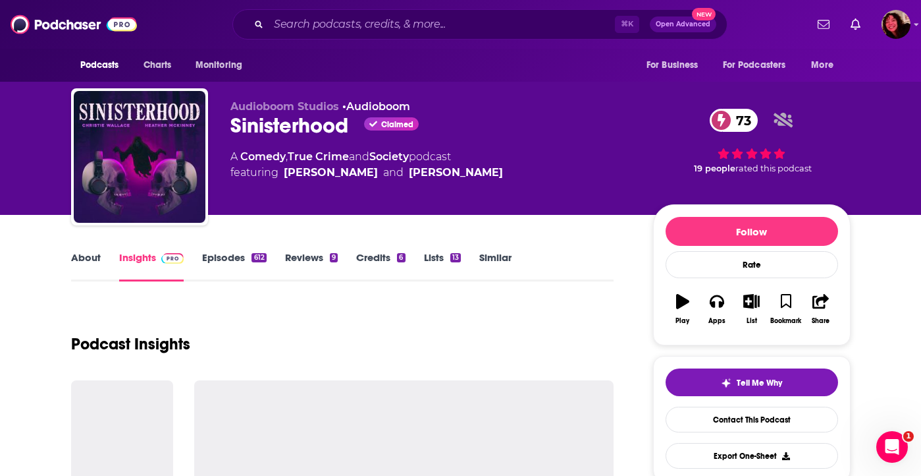
scroll to position [165, 0]
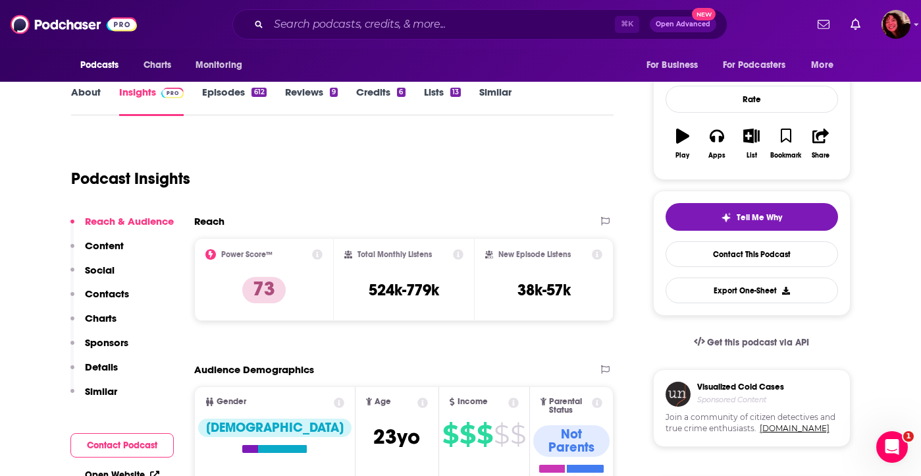
click at [109, 294] on p "Contacts" at bounding box center [107, 293] width 44 height 13
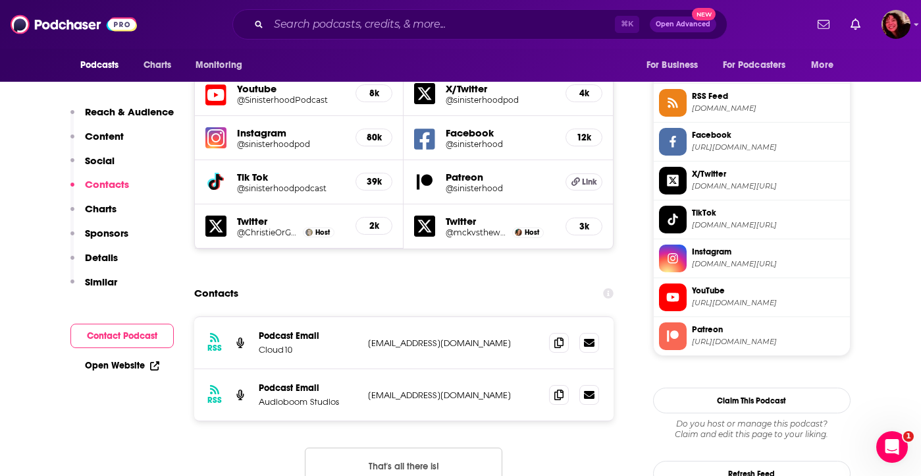
scroll to position [1190, 0]
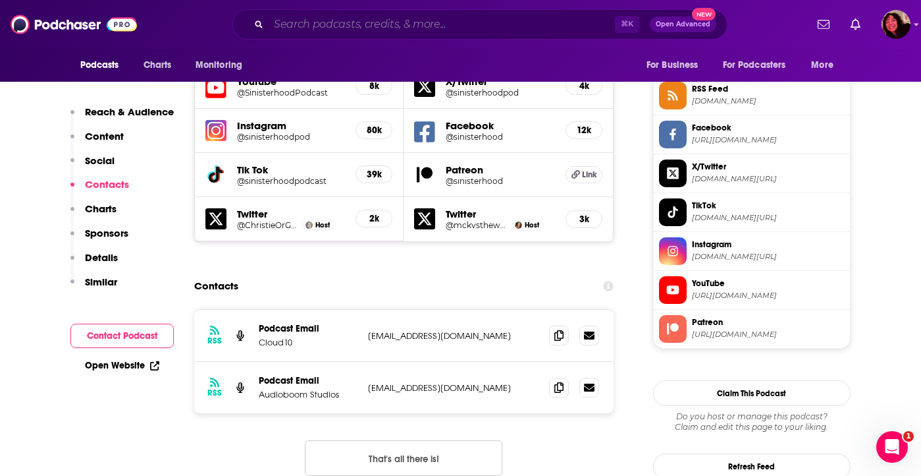
click at [403, 25] on input "Search podcasts, credits, & more..." at bounding box center [442, 24] width 346 height 21
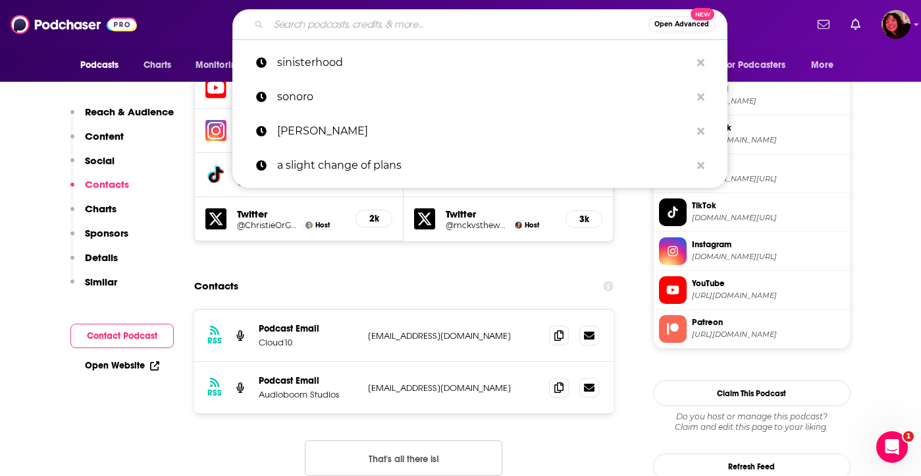
paste input "The Dana Gould Hour"
type input "The Dana Gould Hour"
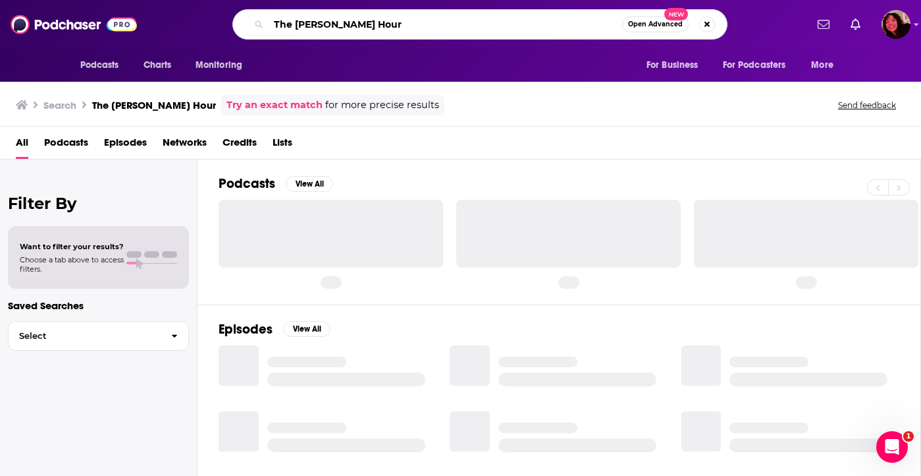
click at [514, 31] on input "The Dana Gould Hour" at bounding box center [446, 24] width 354 height 21
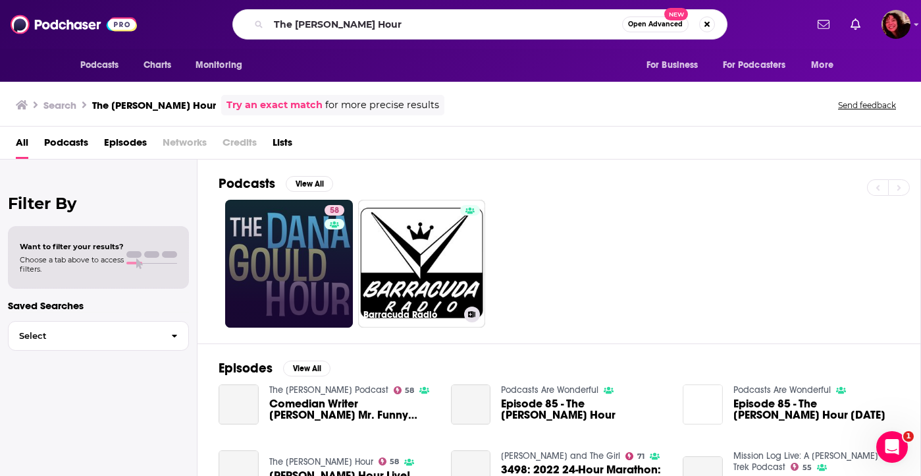
click at [317, 243] on link "58" at bounding box center [289, 264] width 128 height 128
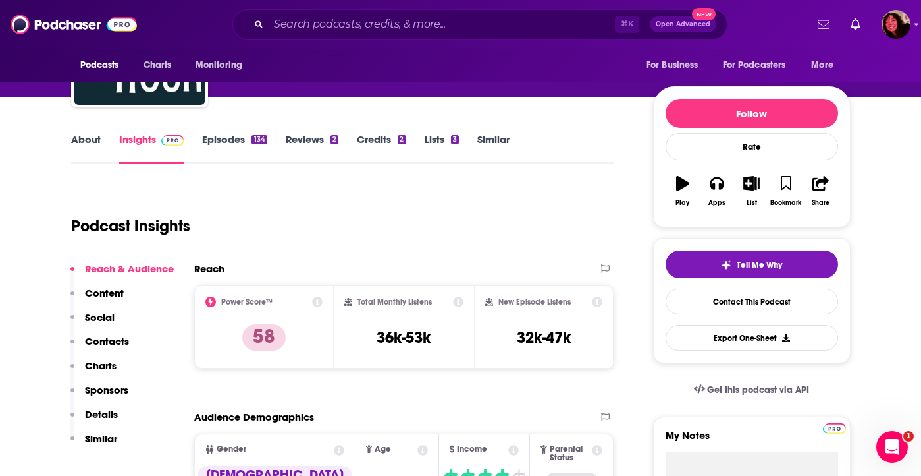
click at [109, 345] on p "Contacts" at bounding box center [107, 341] width 44 height 13
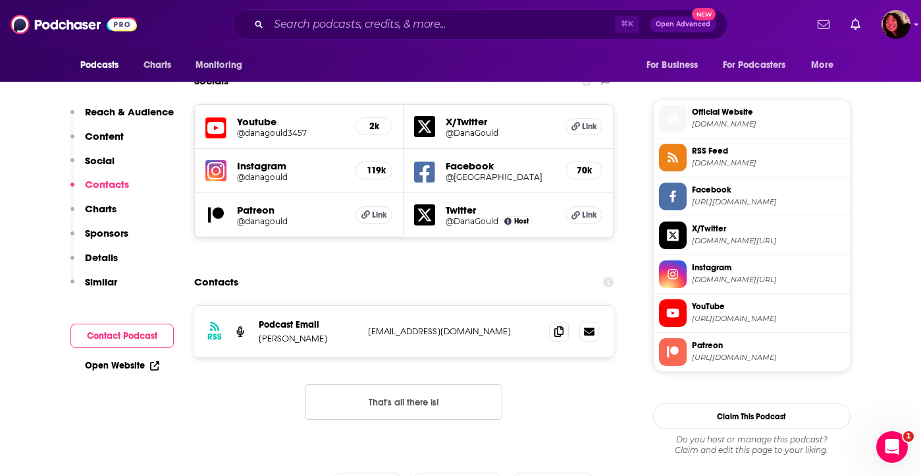
scroll to position [1145, 0]
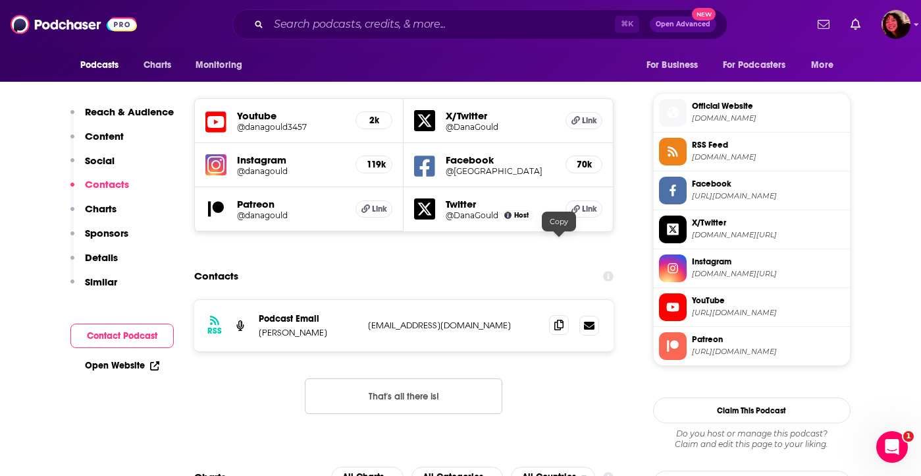
click at [566, 315] on span at bounding box center [559, 325] width 20 height 20
click at [503, 32] on input "Search podcasts, credits, & more..." at bounding box center [442, 24] width 346 height 21
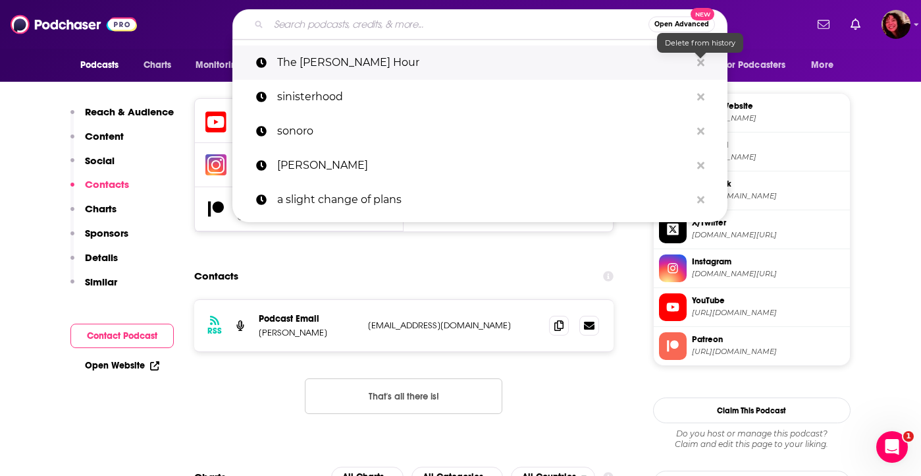
click at [703, 61] on icon "Search podcasts, credits, & more..." at bounding box center [701, 62] width 7 height 7
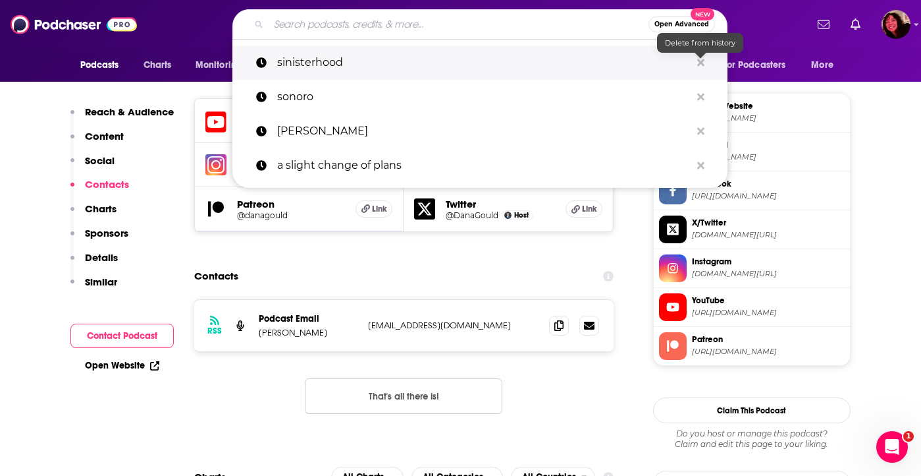
click at [701, 65] on icon "Search podcasts, credits, & more..." at bounding box center [701, 62] width 7 height 11
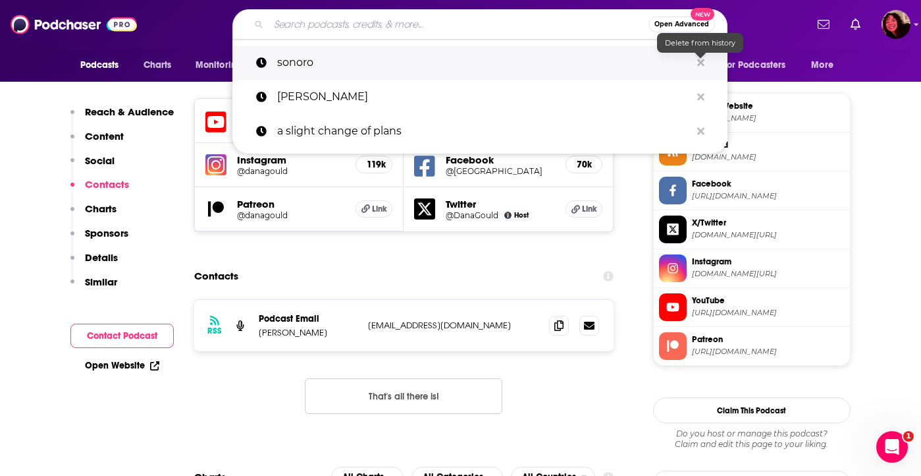
click at [701, 65] on icon "Search podcasts, credits, & more..." at bounding box center [701, 62] width 7 height 11
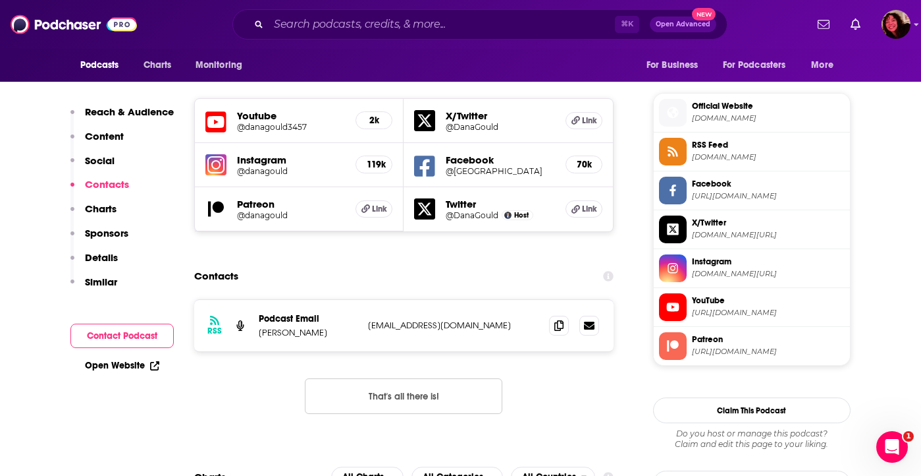
click at [487, 11] on div "⌘ K Open Advanced New" at bounding box center [480, 24] width 495 height 30
click at [472, 23] on input "Search podcasts, credits, & more..." at bounding box center [442, 24] width 346 height 21
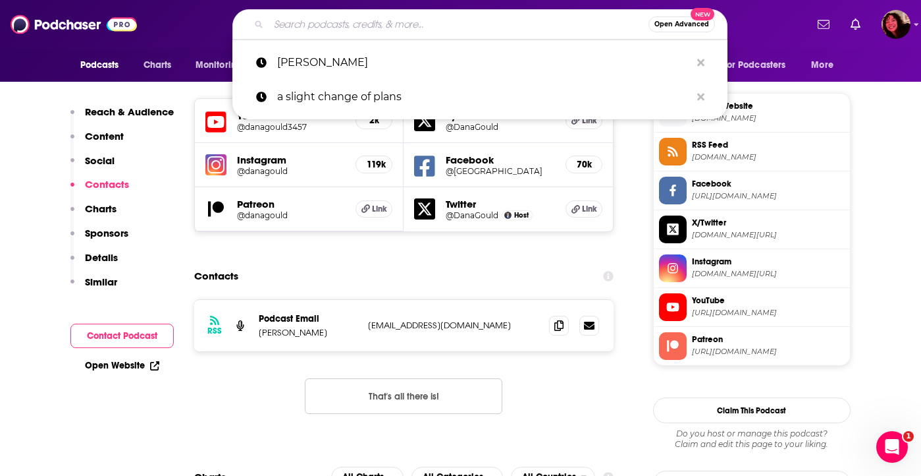
paste input "The Sarah Silverman Podcast"
type input "The Sarah Silverman Podcast"
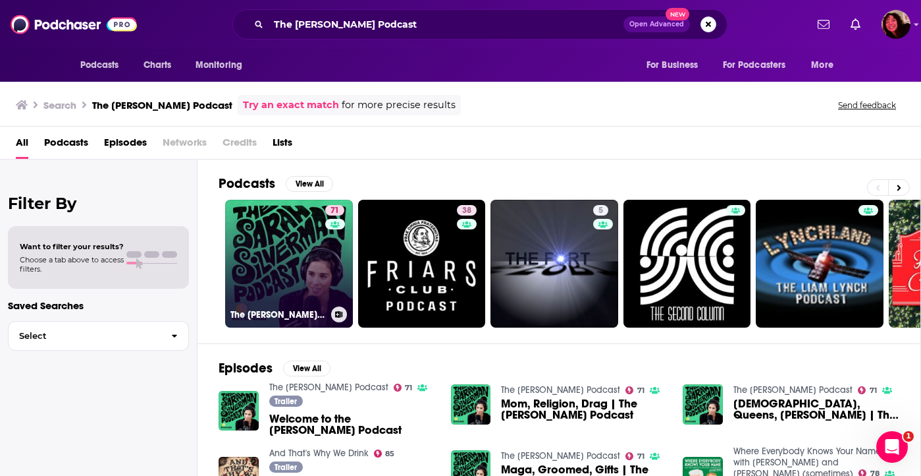
click at [288, 257] on link "71 The Sarah Silverman Podcast" at bounding box center [289, 264] width 128 height 128
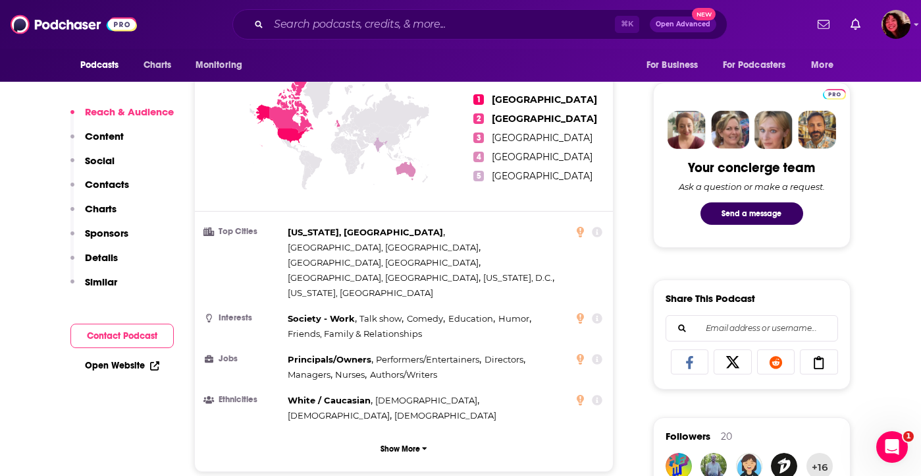
scroll to position [867, 0]
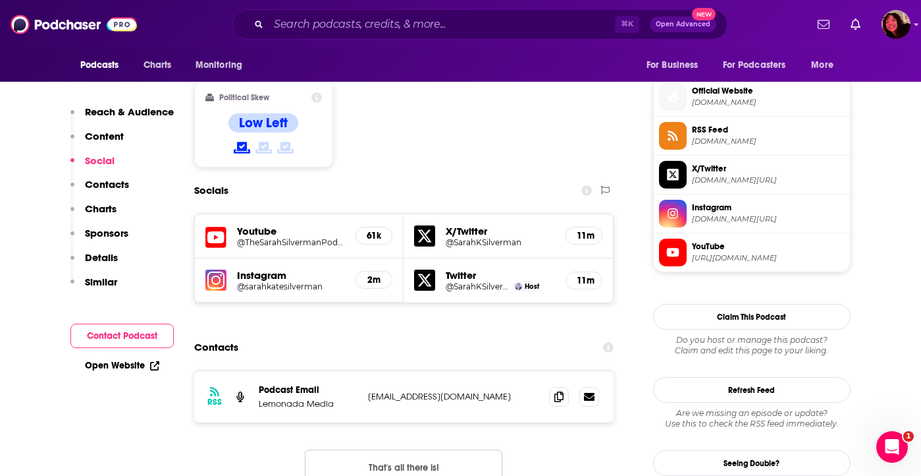
click at [109, 186] on p "Contacts" at bounding box center [107, 184] width 44 height 13
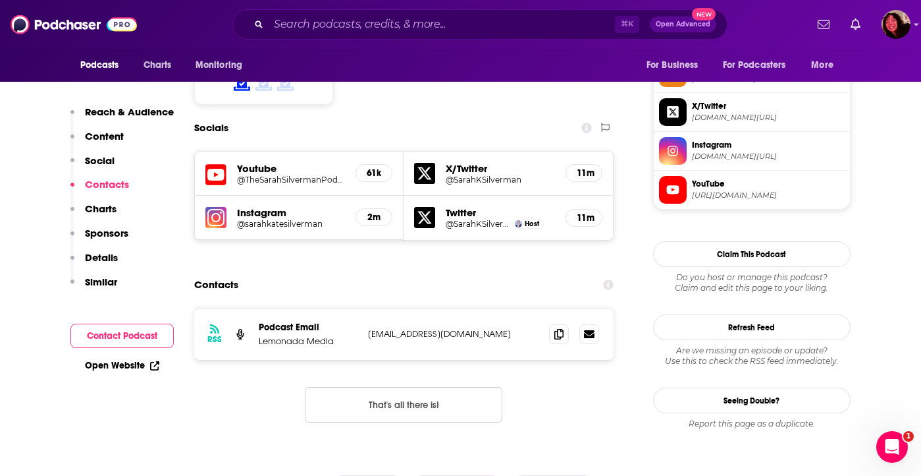
scroll to position [1116, 0]
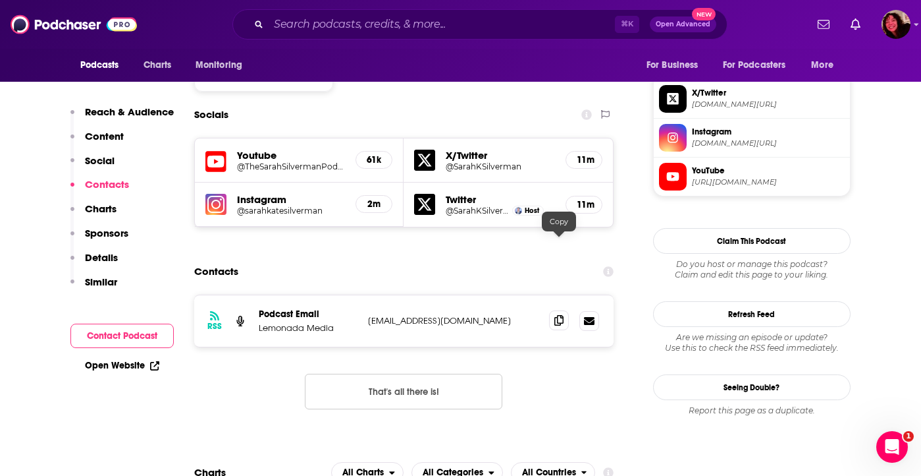
click at [555, 315] on icon at bounding box center [559, 320] width 9 height 11
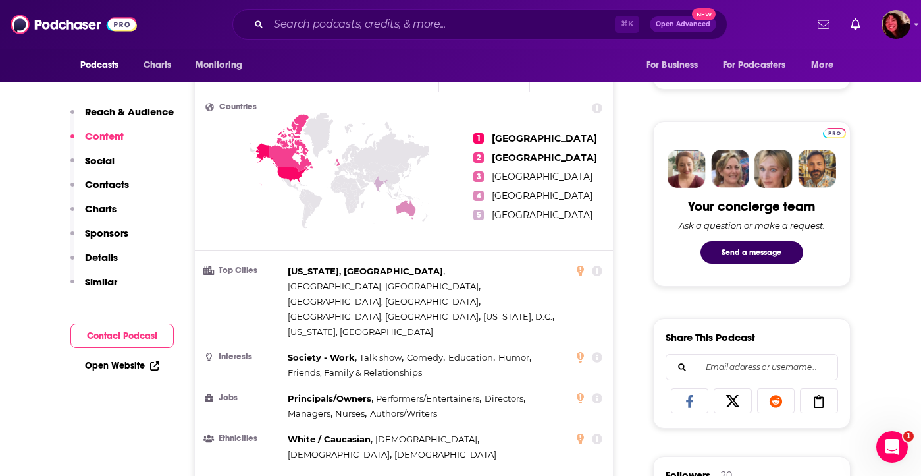
scroll to position [336, 0]
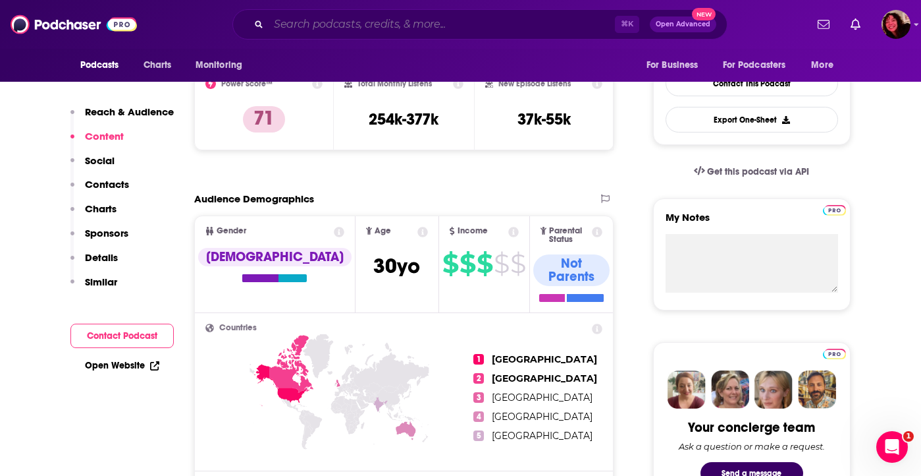
click at [354, 32] on input "Search podcasts, credits, & more..." at bounding box center [442, 24] width 346 height 21
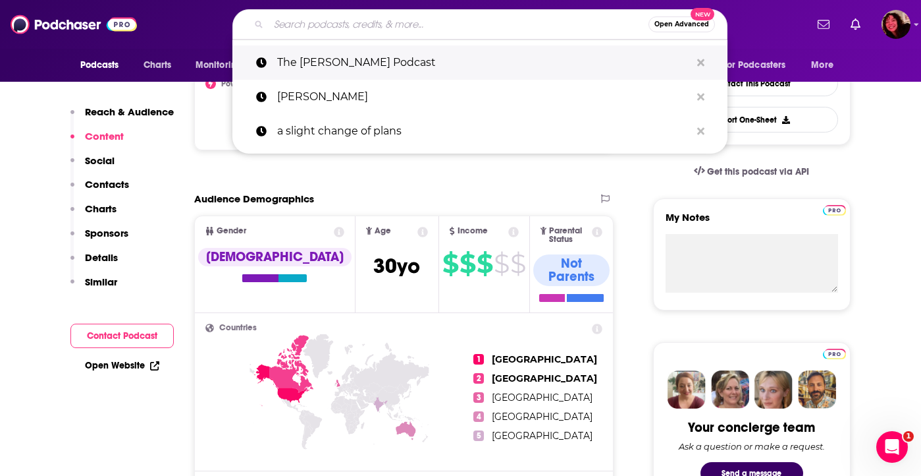
click at [444, 63] on p "The Sarah Silverman Podcast" at bounding box center [484, 62] width 414 height 34
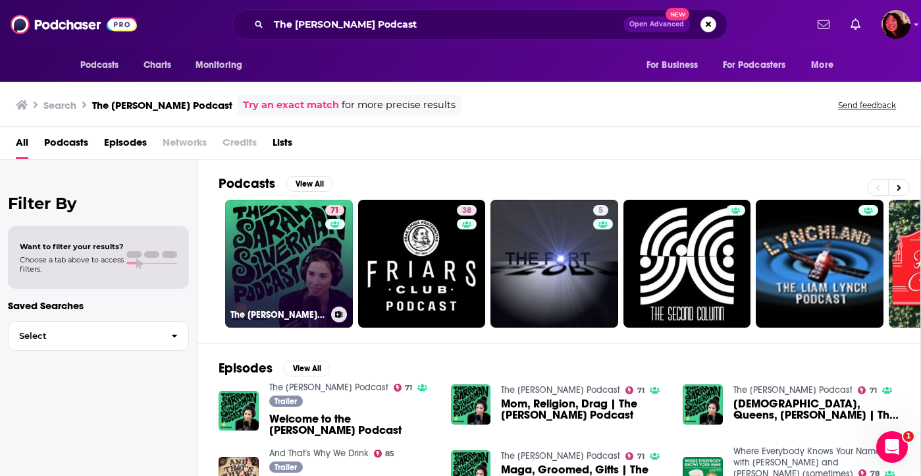
click at [265, 250] on link "71 The Sarah Silverman Podcast" at bounding box center [289, 264] width 128 height 128
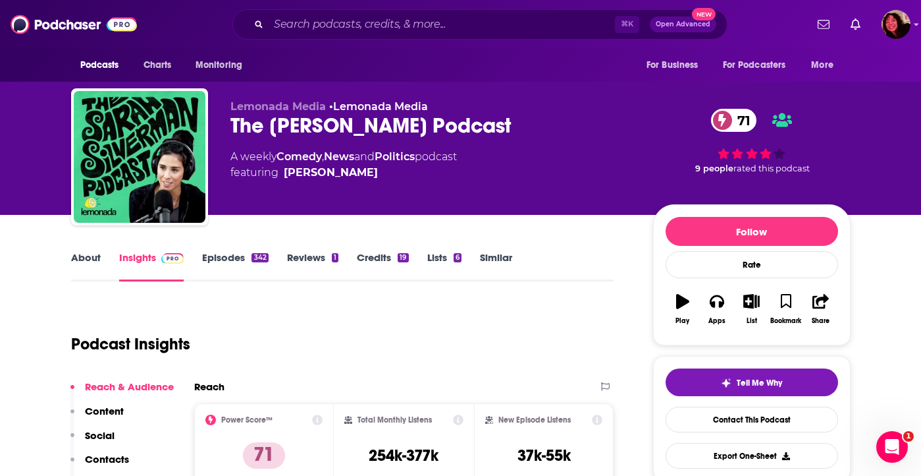
drag, startPoint x: 527, startPoint y: 124, endPoint x: 211, endPoint y: 125, distance: 315.5
click at [211, 125] on div "Lemonada Media • Lemonada Media The Sarah Silverman Podcast 71 A weekly Comedy …" at bounding box center [461, 159] width 780 height 142
copy h2 "The Sarah Silverman Podcast"
click at [539, 38] on div "⌘ K Open Advanced New" at bounding box center [480, 24] width 495 height 30
click at [527, 21] on input "Search podcasts, credits, & more..." at bounding box center [442, 24] width 346 height 21
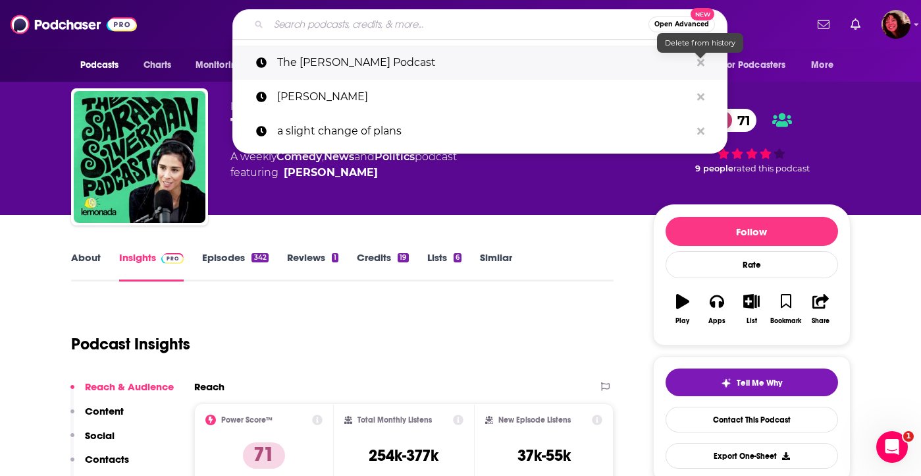
click at [701, 66] on icon "Search podcasts, credits, & more..." at bounding box center [701, 62] width 7 height 11
